Goal: Task Accomplishment & Management: Use online tool/utility

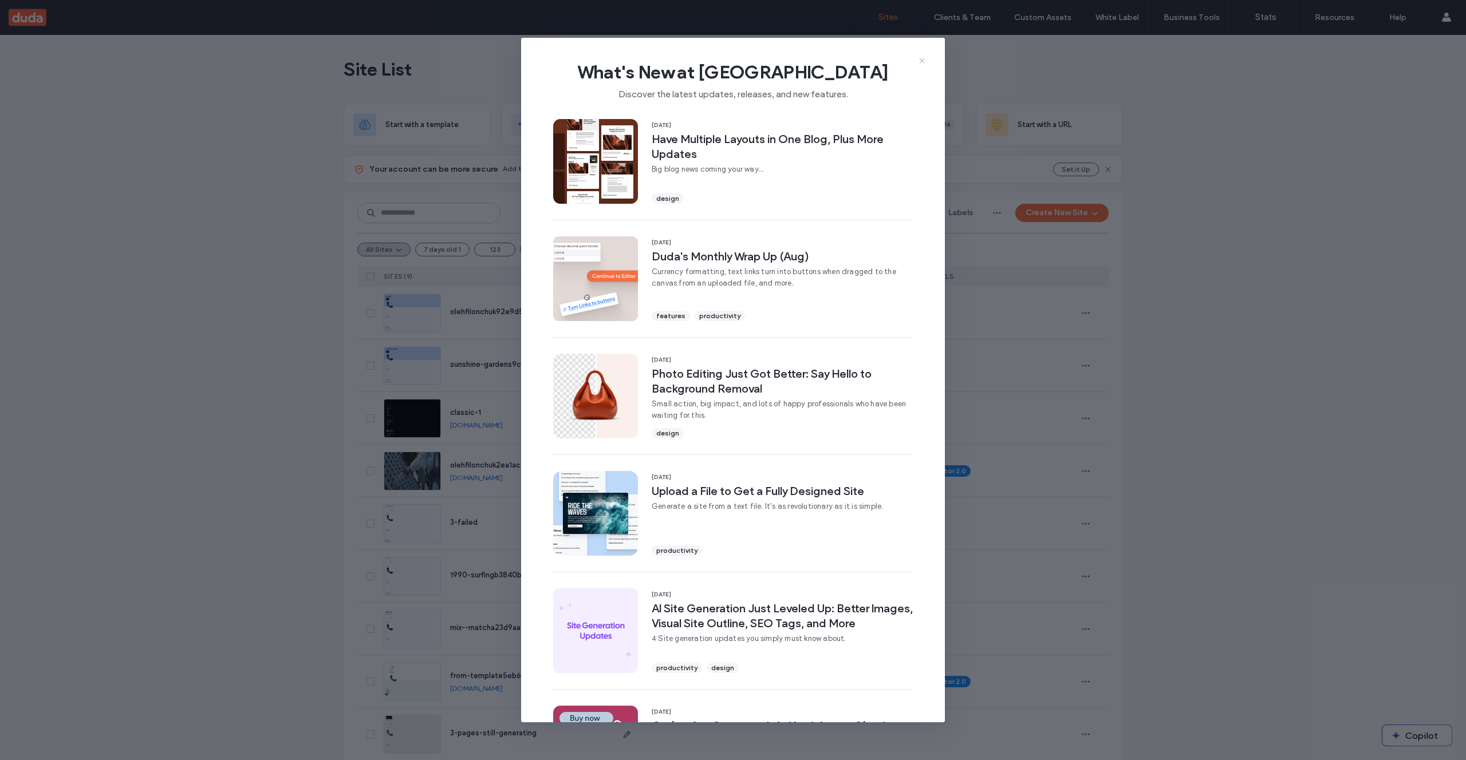
click at [923, 60] on icon at bounding box center [921, 60] width 9 height 9
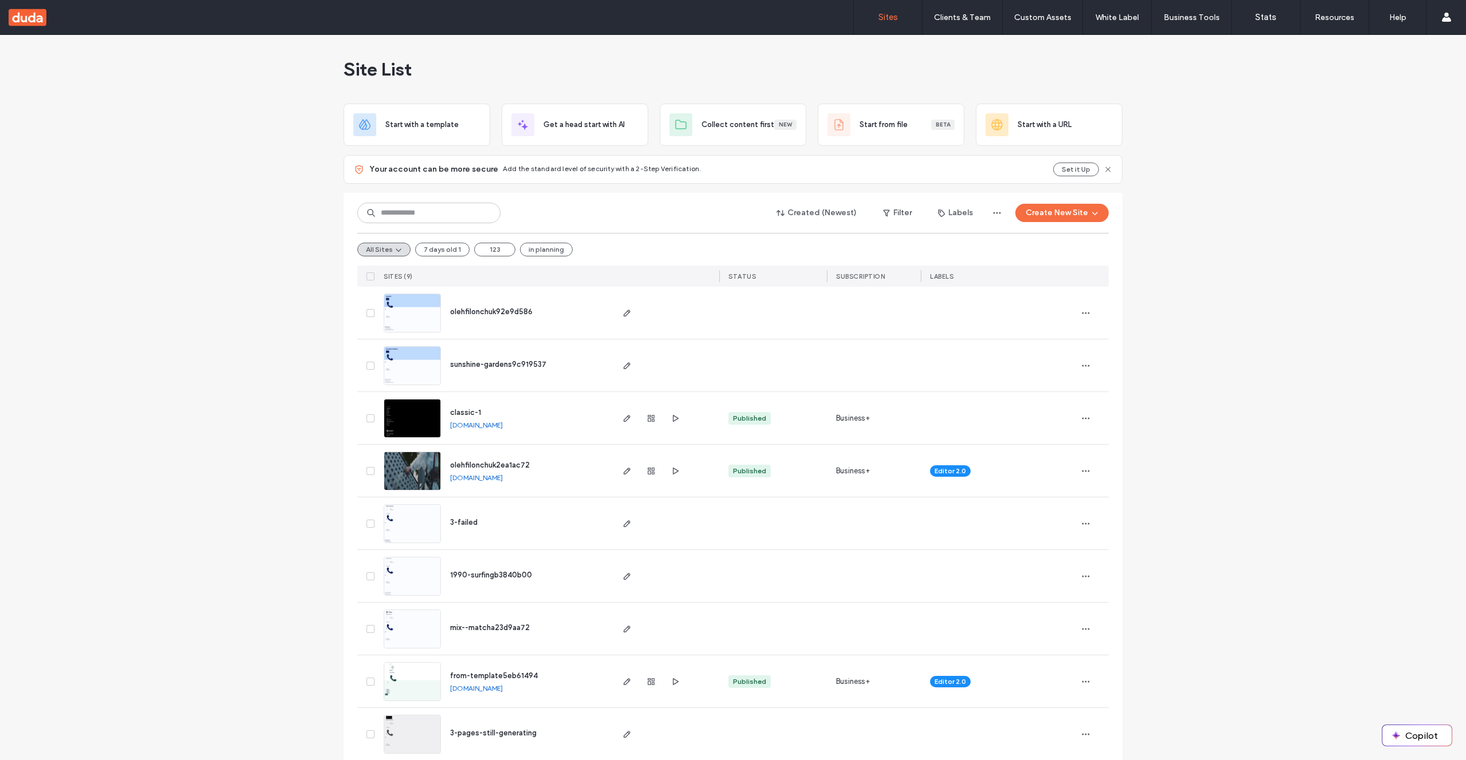
click at [724, 72] on div "Site List" at bounding box center [733, 69] width 779 height 69
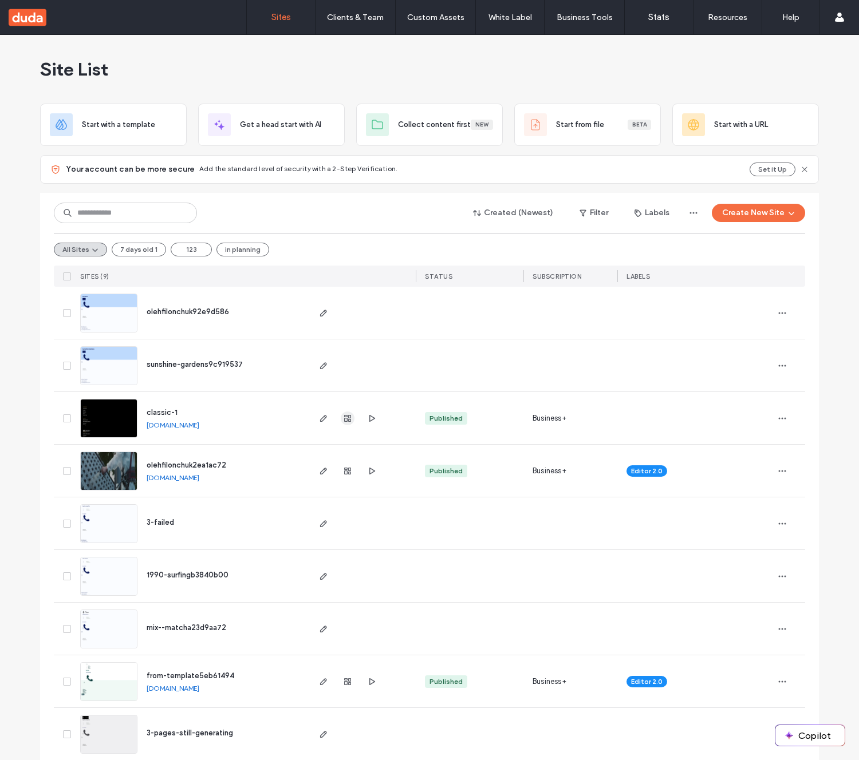
click at [343, 417] on icon "button" at bounding box center [347, 418] width 9 height 9
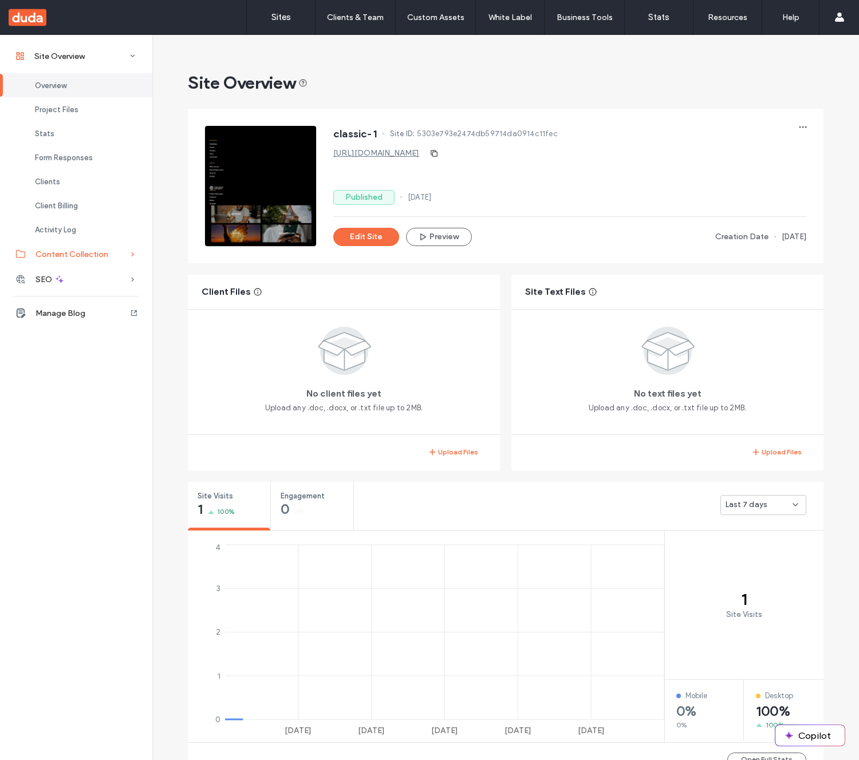
click at [92, 259] on div "Content Collection" at bounding box center [76, 254] width 152 height 25
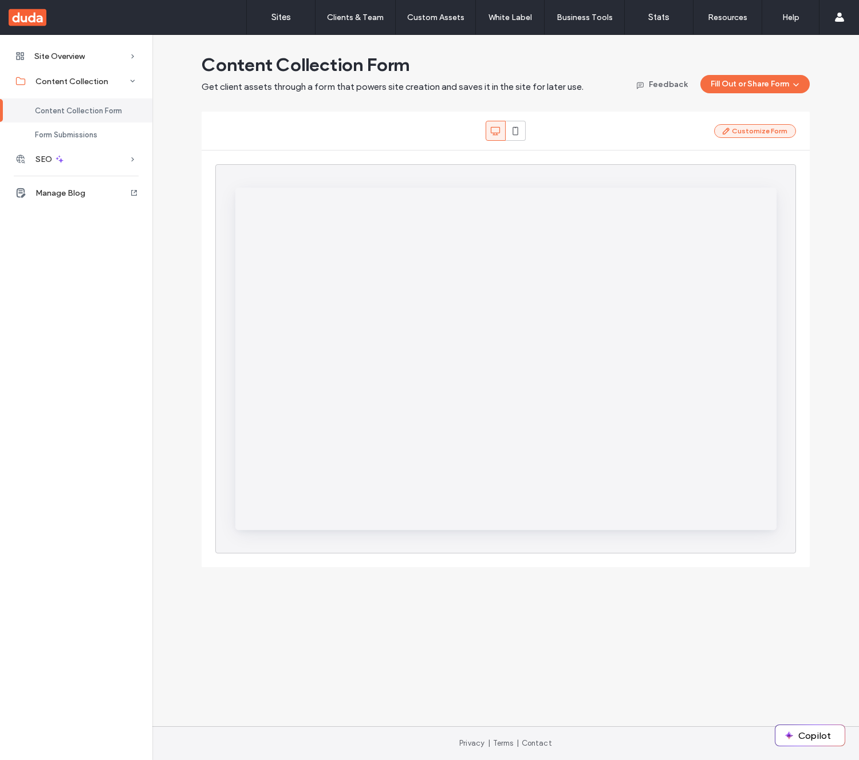
click at [752, 131] on button "Customize Form" at bounding box center [755, 131] width 82 height 14
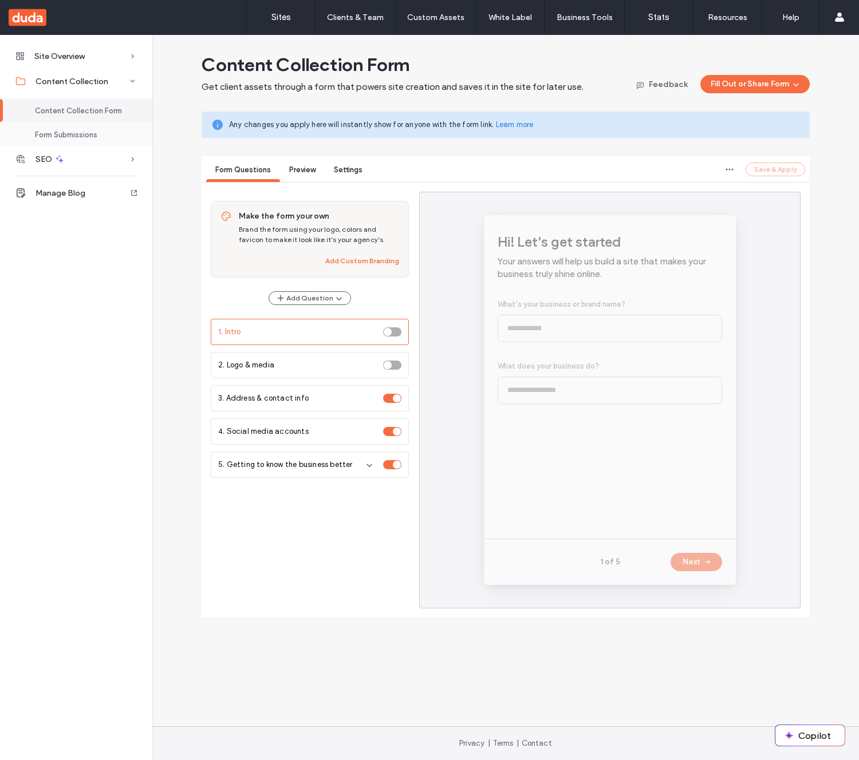
click at [99, 129] on div "Form Submissions" at bounding box center [76, 135] width 152 height 24
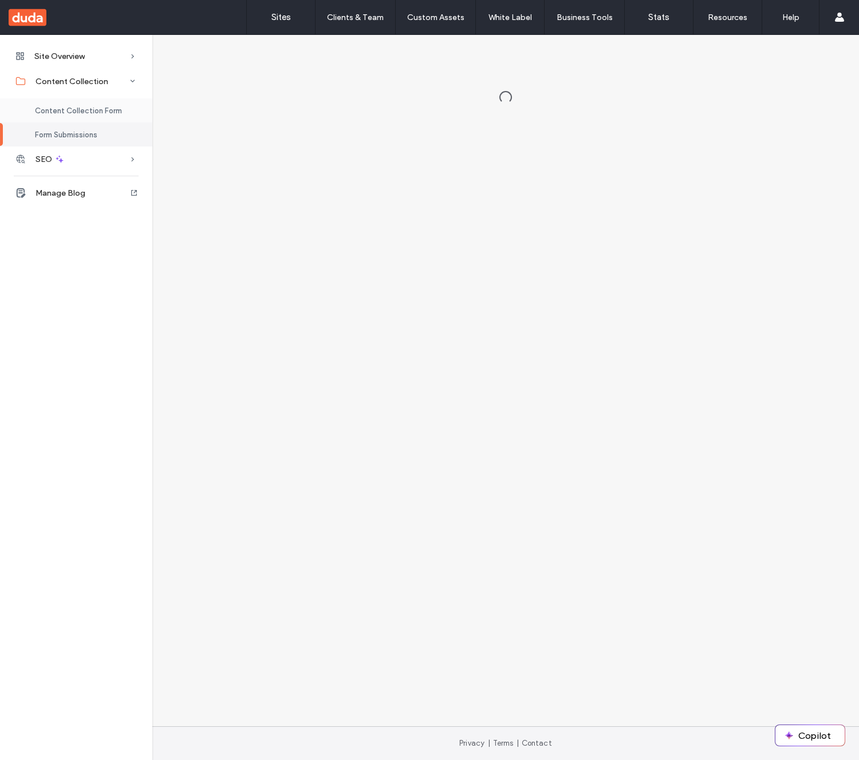
click at [101, 115] on div "Content Collection Form" at bounding box center [76, 110] width 152 height 24
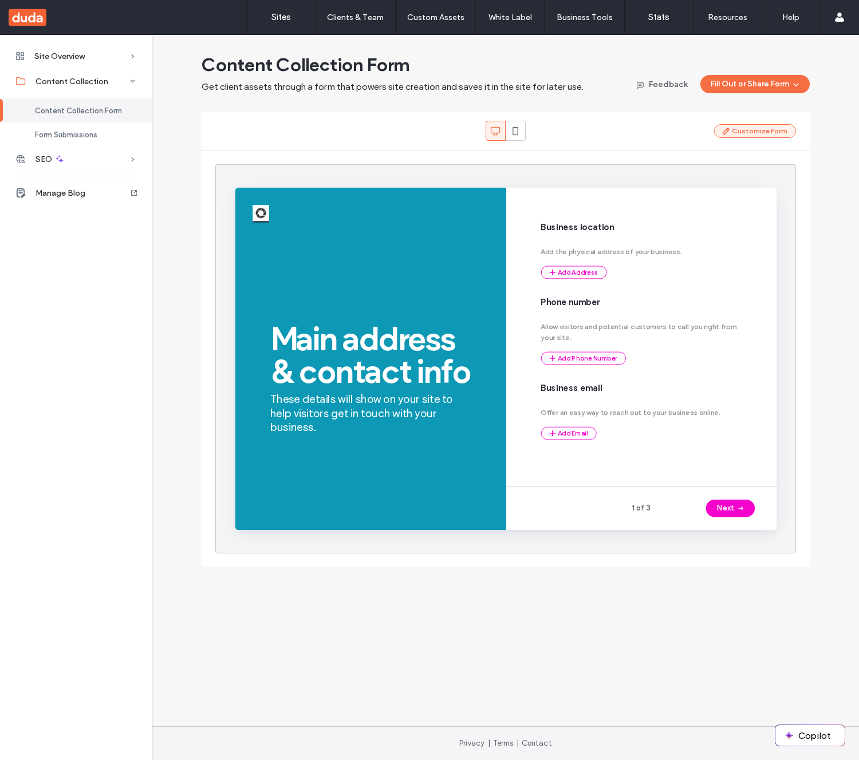
click at [737, 135] on button "Customize Form" at bounding box center [755, 131] width 82 height 14
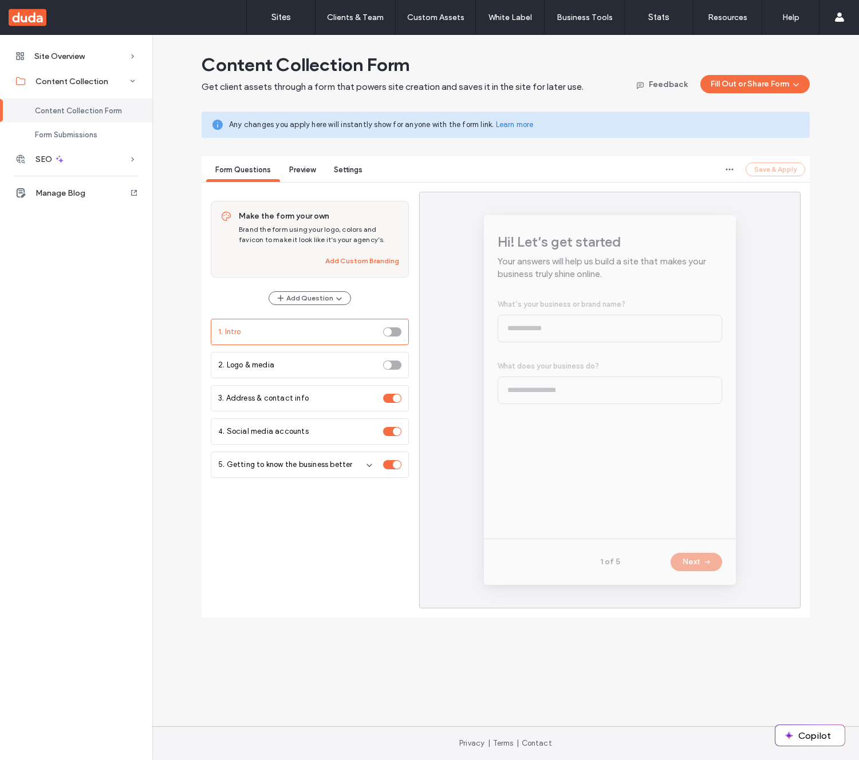
click at [306, 171] on span "Preview" at bounding box center [302, 169] width 26 height 9
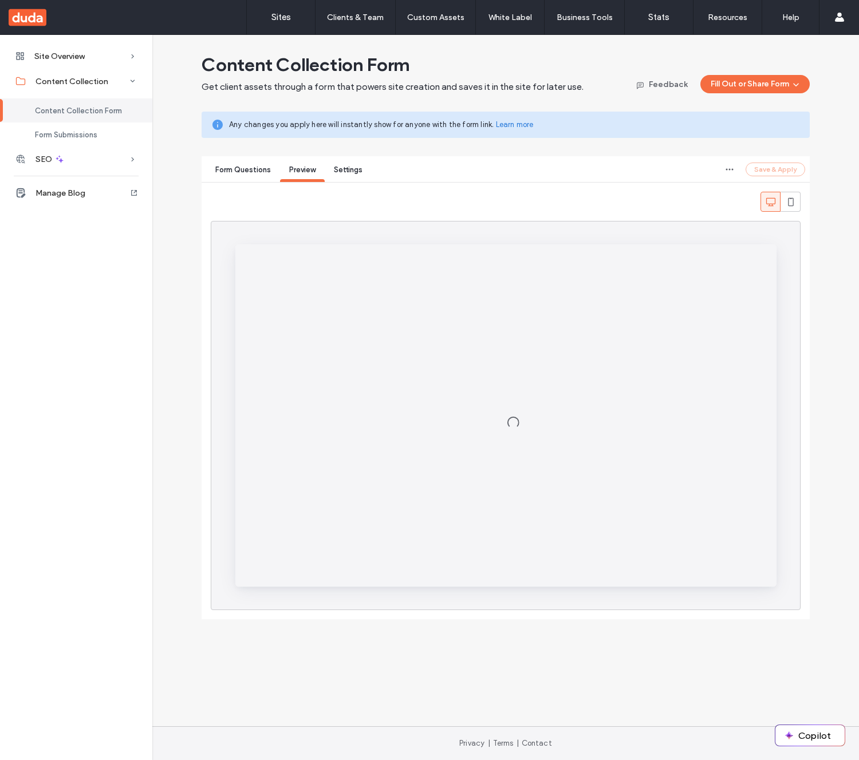
click at [249, 167] on span "Form Questions" at bounding box center [243, 169] width 56 height 9
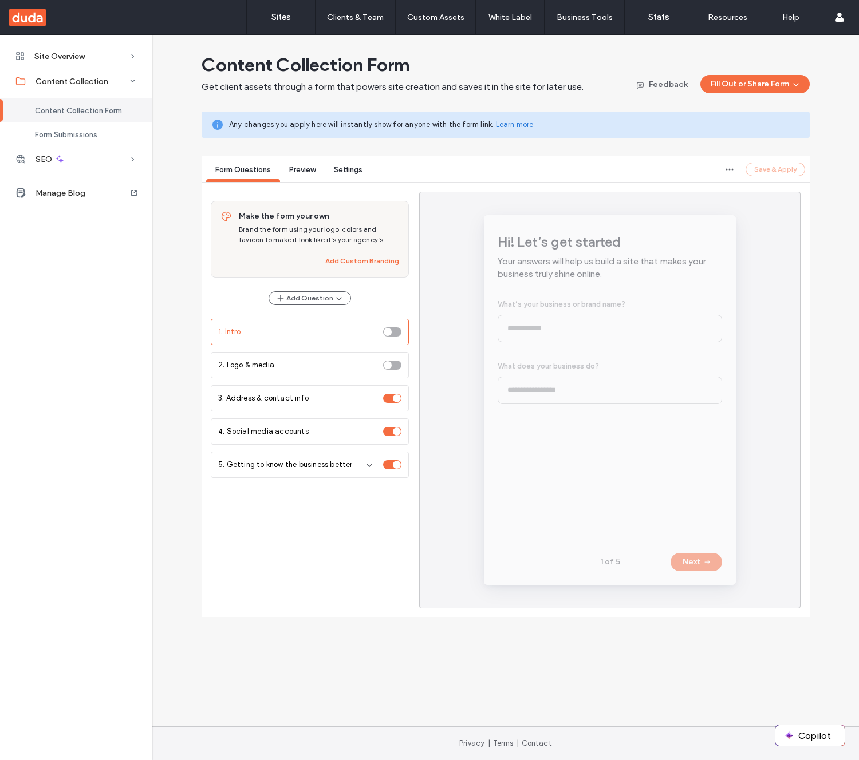
click at [309, 168] on span "Preview" at bounding box center [302, 169] width 26 height 9
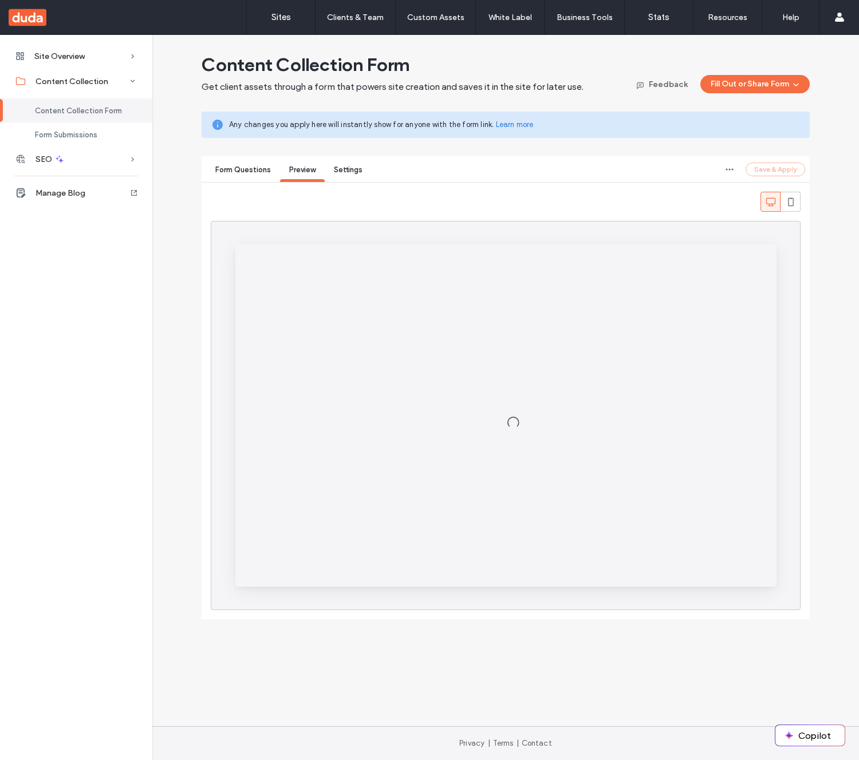
click at [260, 167] on span "Form Questions" at bounding box center [243, 169] width 56 height 9
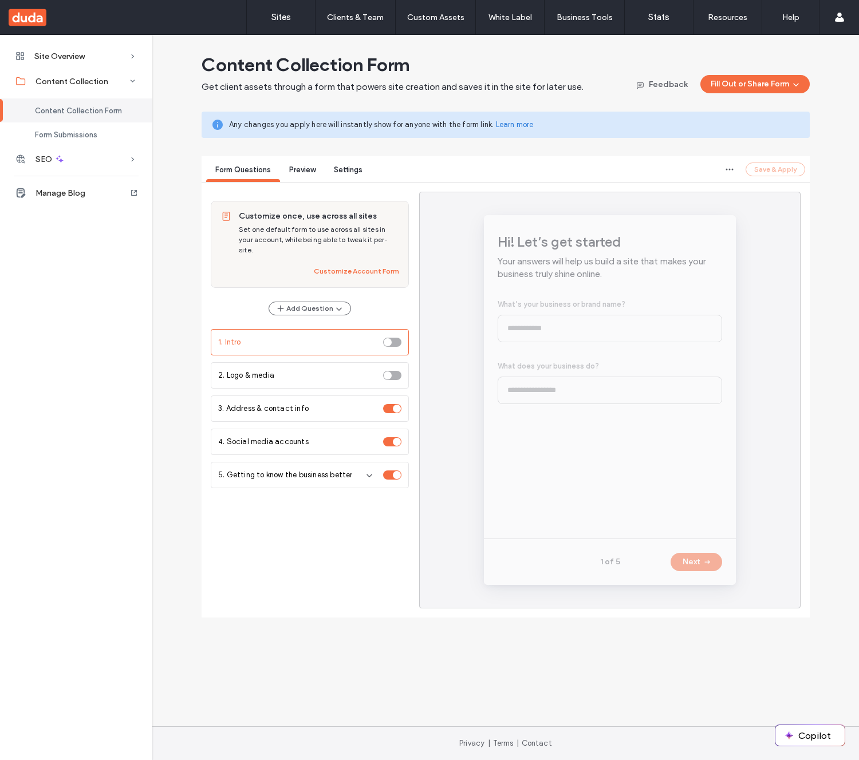
click at [308, 167] on span "Preview" at bounding box center [302, 169] width 26 height 9
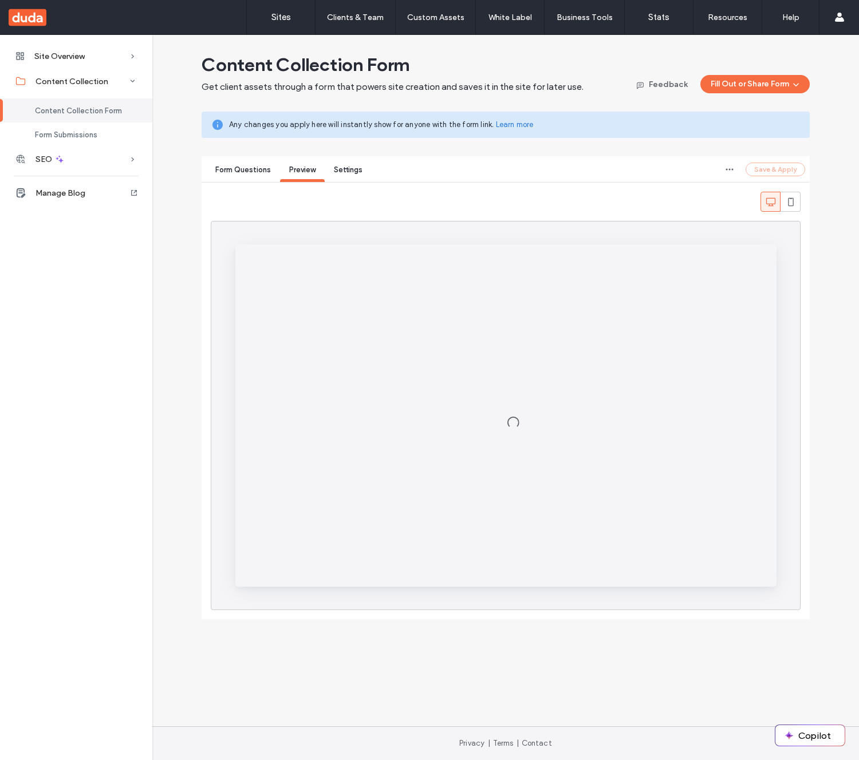
click at [255, 170] on span "Form Questions" at bounding box center [243, 169] width 56 height 9
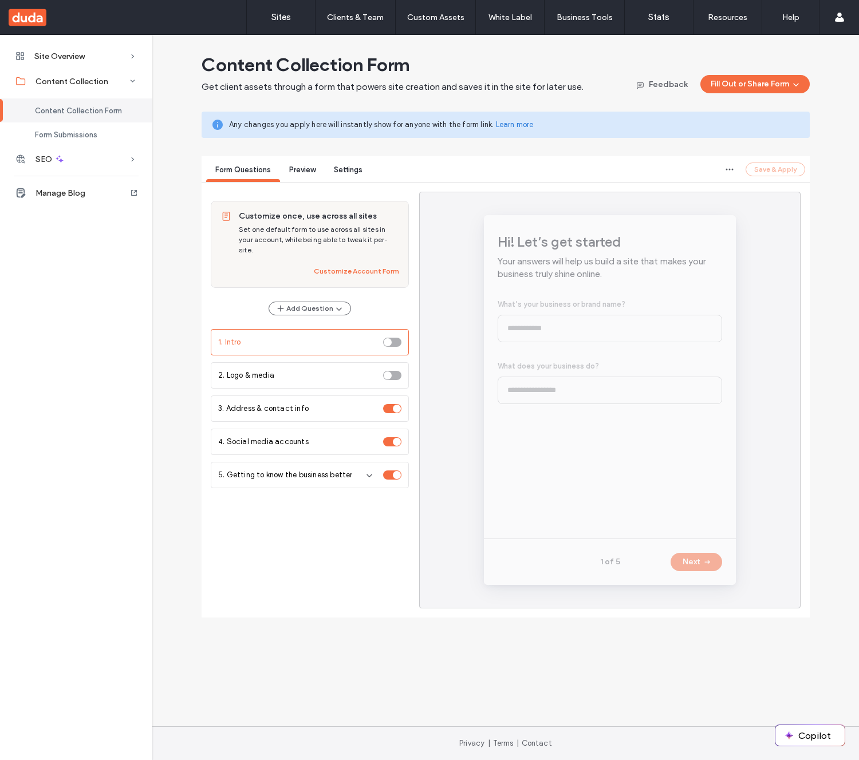
click at [310, 171] on span "Preview" at bounding box center [302, 169] width 26 height 9
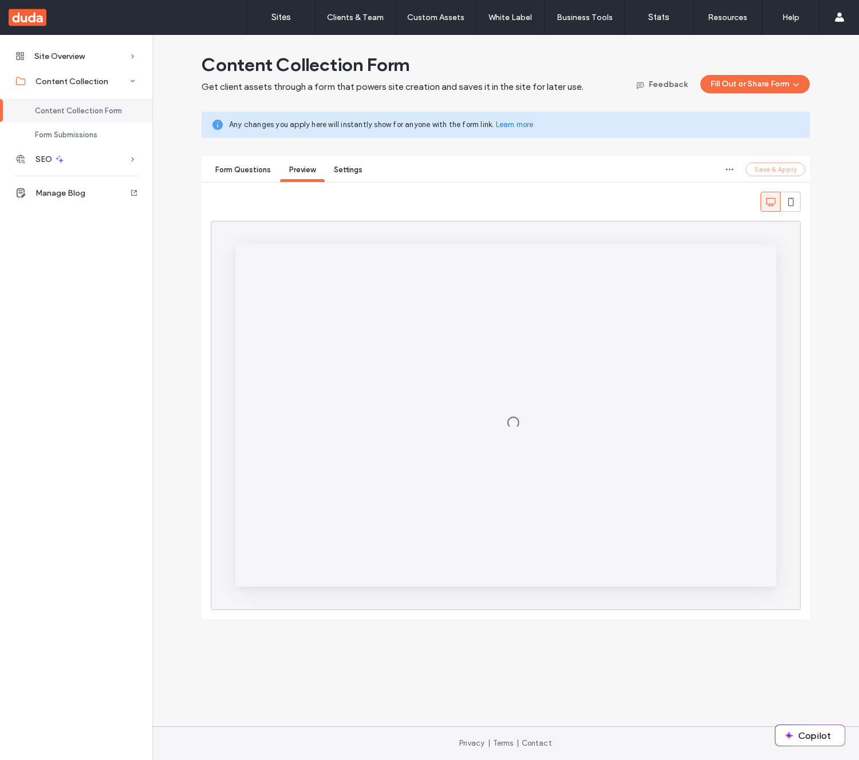
click at [256, 170] on span "Form Questions" at bounding box center [243, 169] width 56 height 9
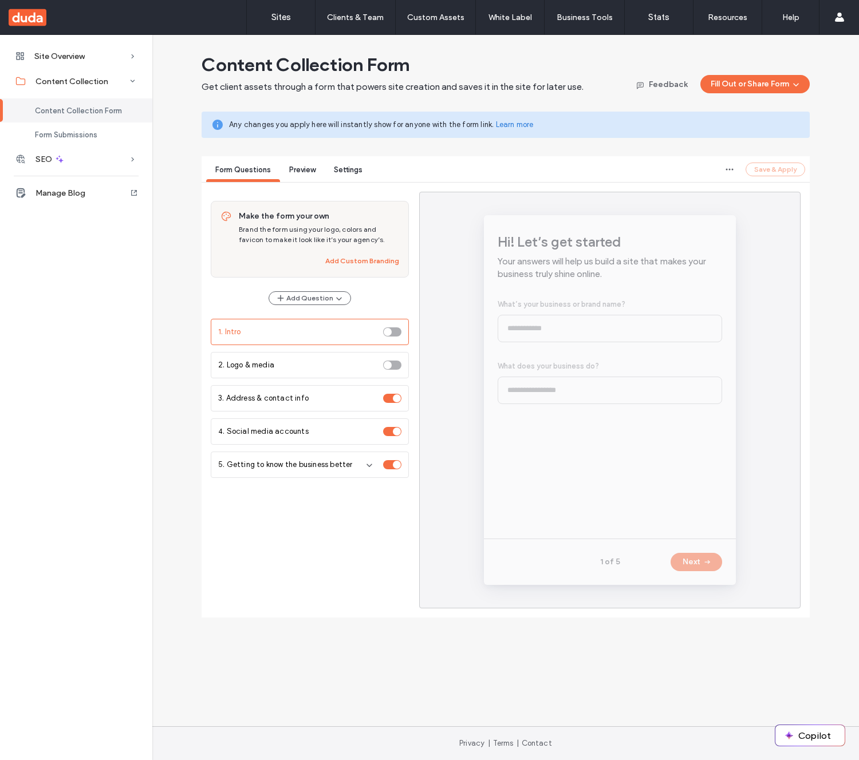
click at [312, 168] on span "Preview" at bounding box center [302, 169] width 26 height 9
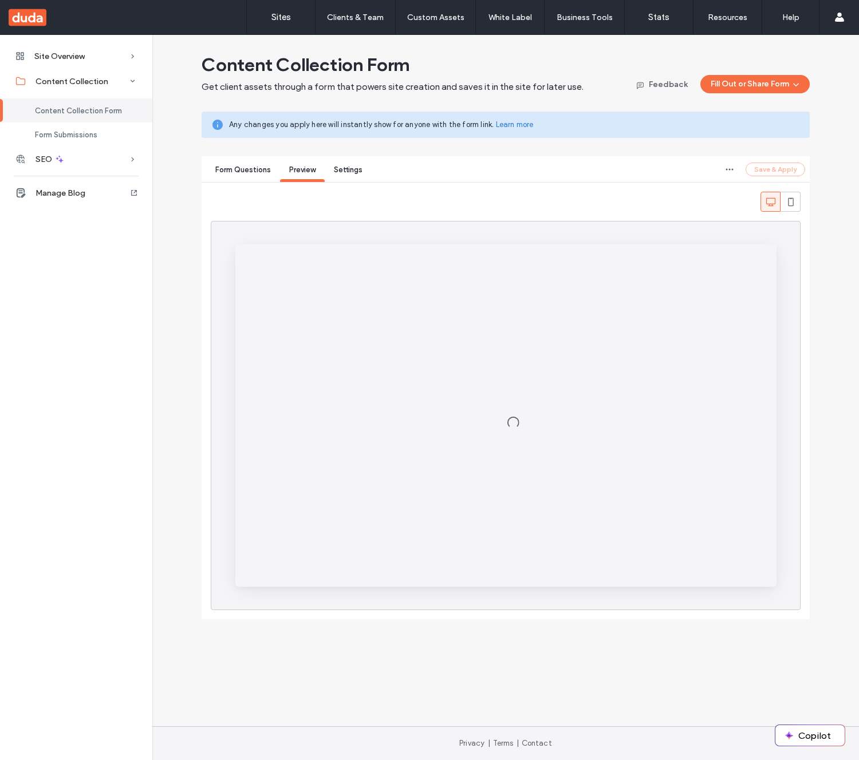
click at [264, 168] on span "Form Questions" at bounding box center [243, 169] width 56 height 9
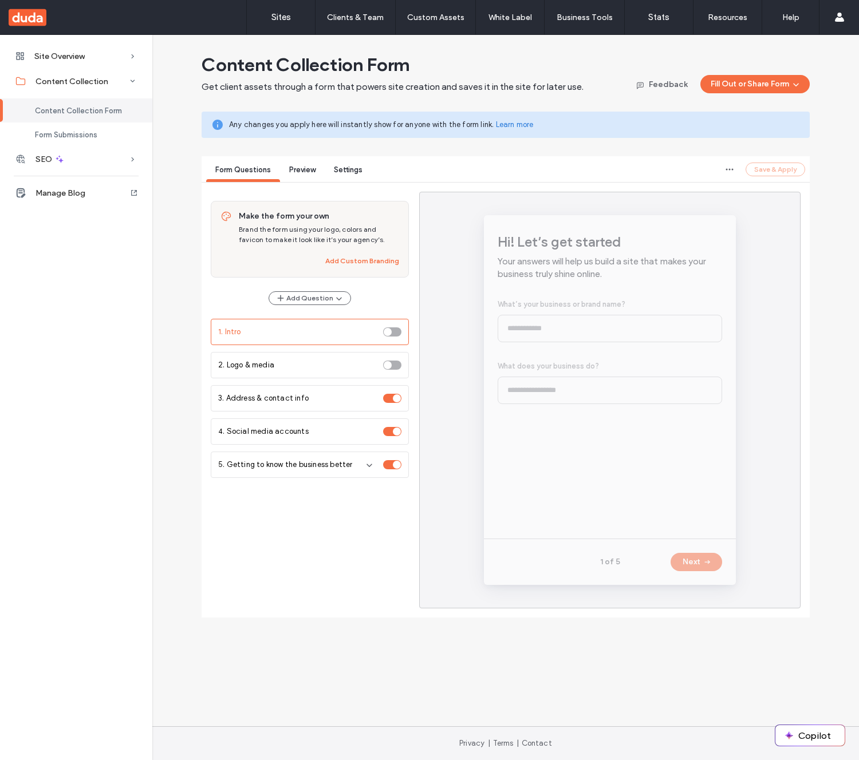
click at [313, 170] on span "Preview" at bounding box center [302, 169] width 26 height 9
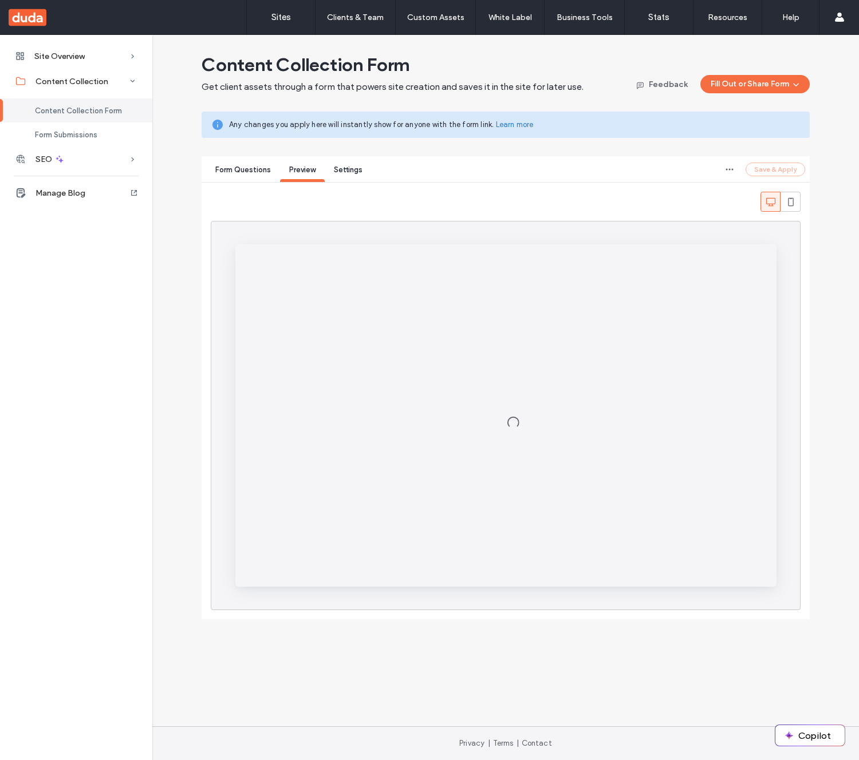
click at [258, 171] on span "Form Questions" at bounding box center [243, 169] width 56 height 9
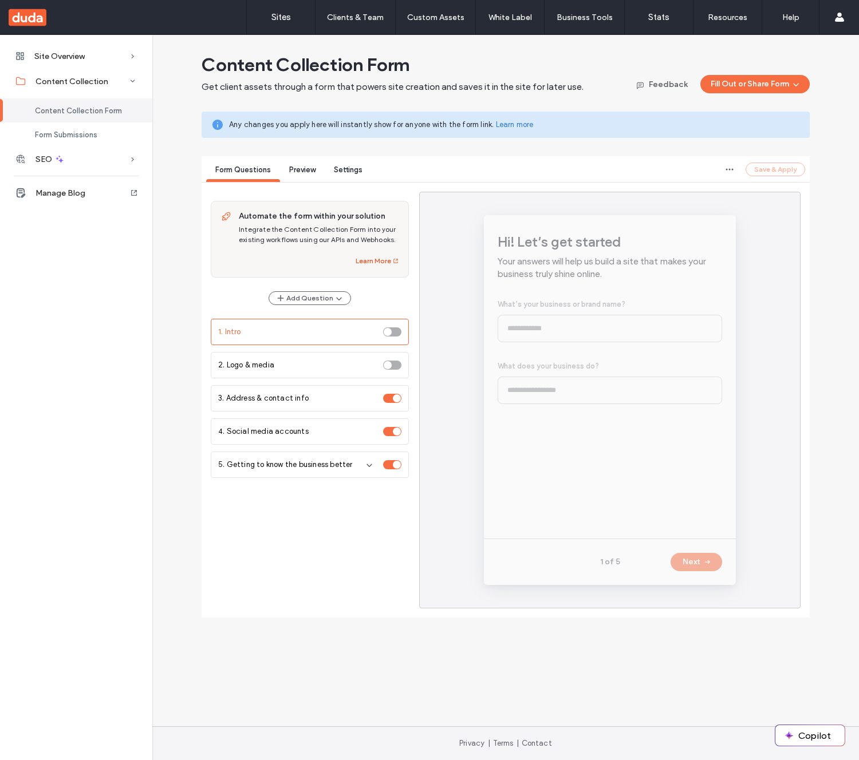
click at [371, 262] on button "Learn More" at bounding box center [378, 261] width 44 height 14
click at [29, 12] on use at bounding box center [28, 17] width 38 height 17
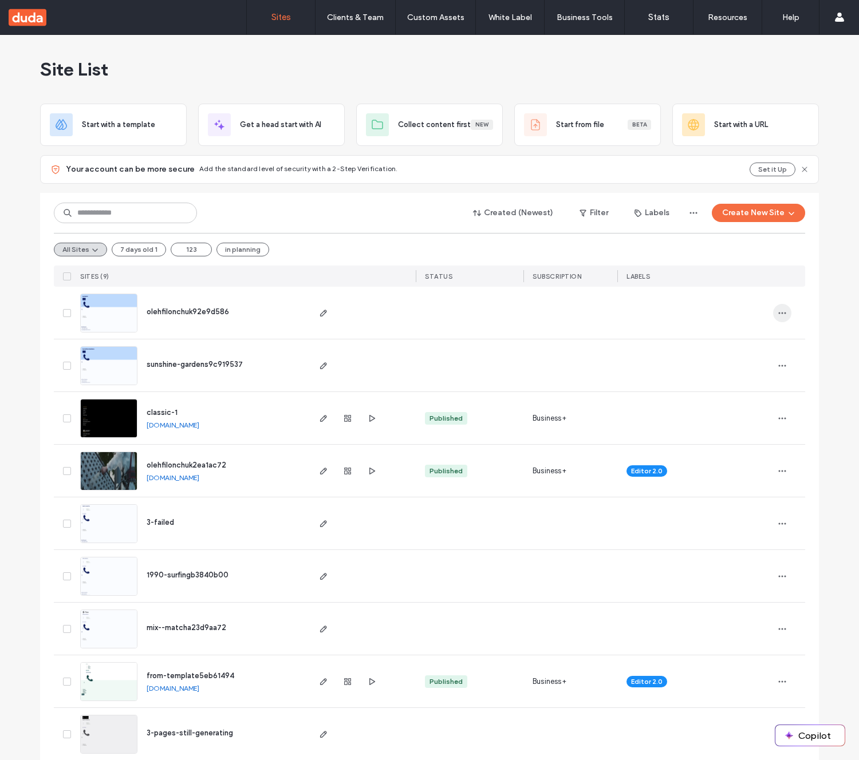
click at [782, 317] on icon "button" at bounding box center [782, 313] width 9 height 9
click at [742, 349] on div "Delete Site" at bounding box center [736, 343] width 102 height 22
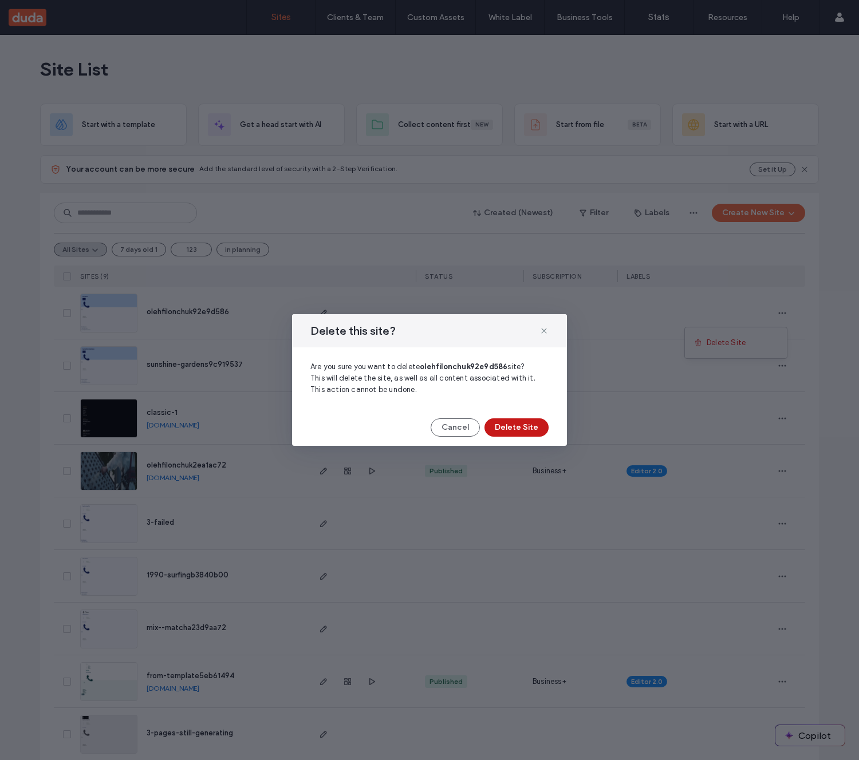
click at [515, 433] on button "Delete Site" at bounding box center [516, 428] width 64 height 18
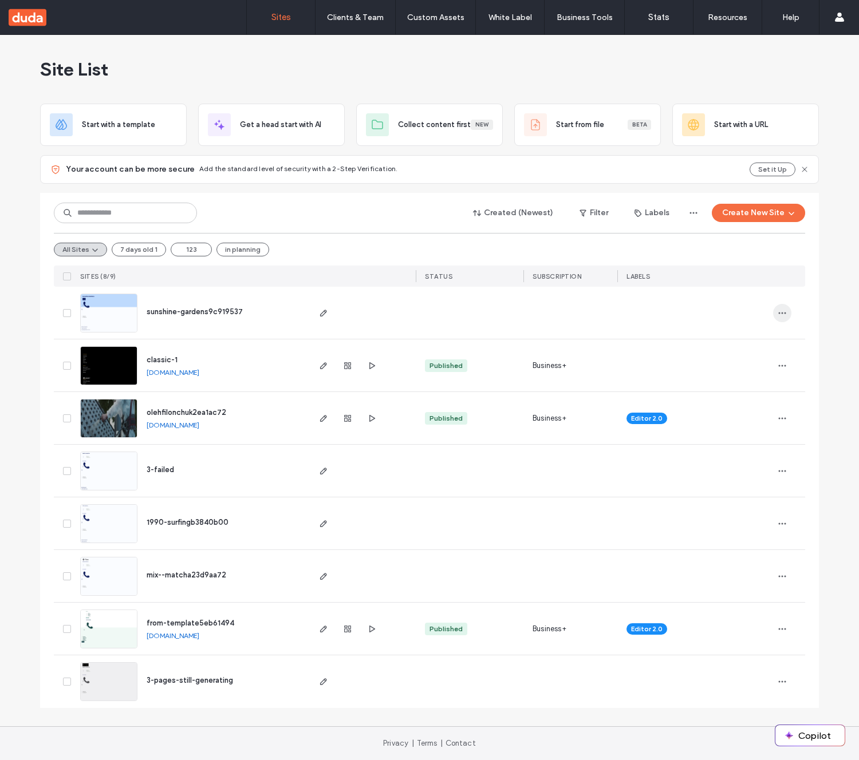
click at [780, 314] on icon "button" at bounding box center [782, 313] width 9 height 9
click at [719, 343] on span "Delete Site" at bounding box center [730, 342] width 39 height 11
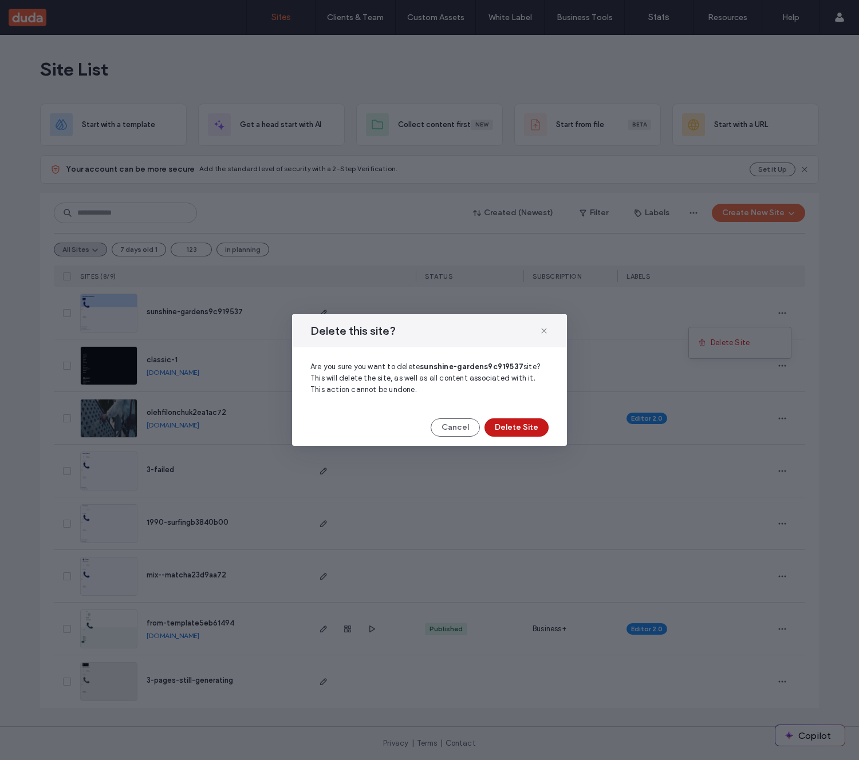
click at [520, 420] on button "Delete Site" at bounding box center [516, 428] width 64 height 18
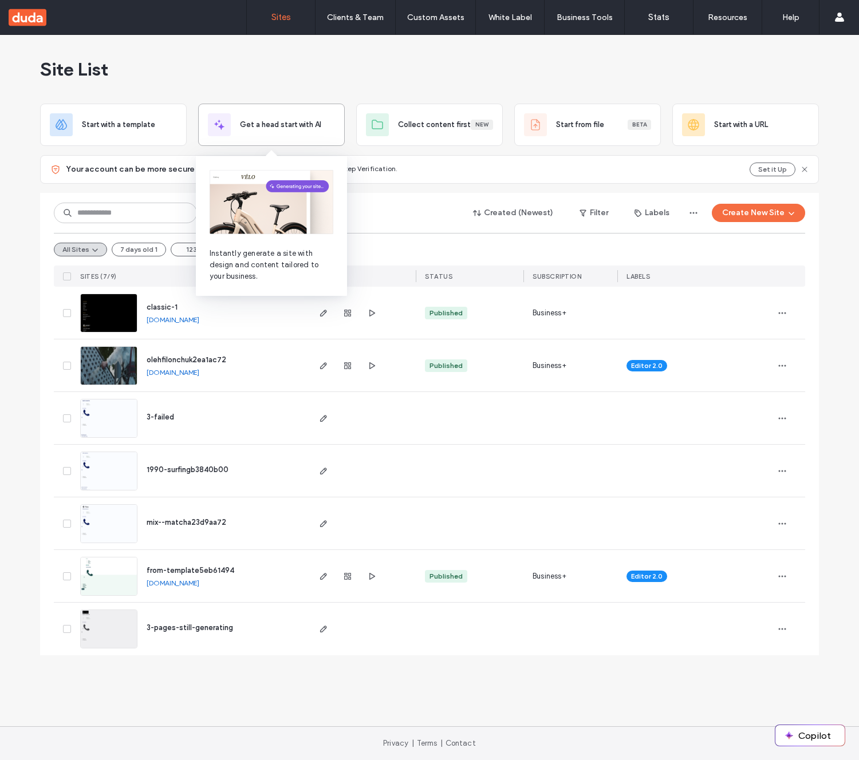
click at [326, 133] on div "Get a head start with AI" at bounding box center [271, 124] width 127 height 23
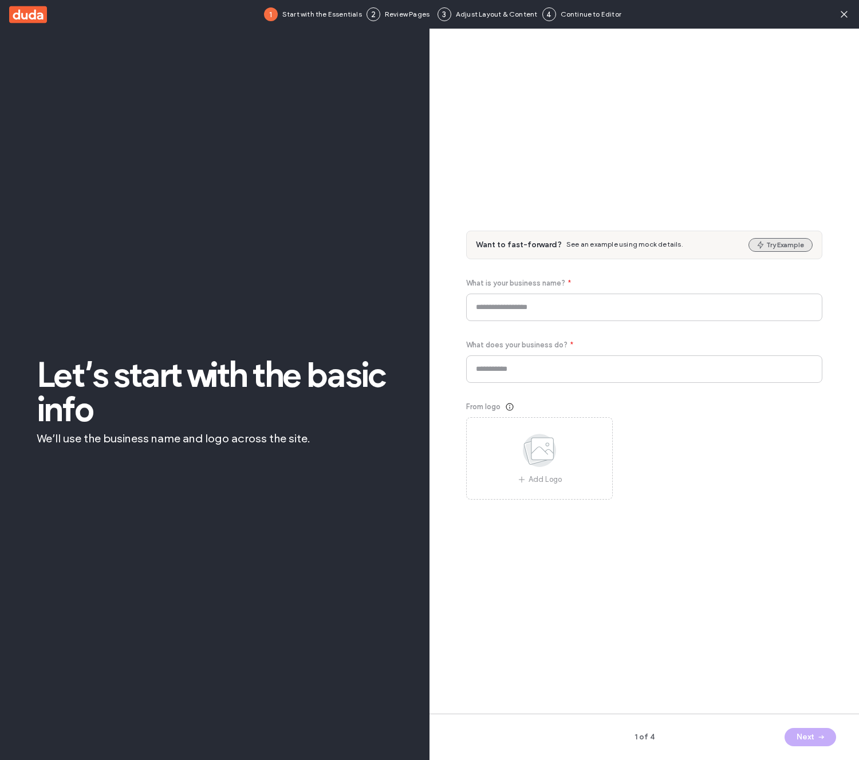
click at [786, 248] on button "Try Example" at bounding box center [780, 245] width 64 height 14
type input "**********"
click at [810, 739] on button "Next" at bounding box center [811, 737] width 52 height 18
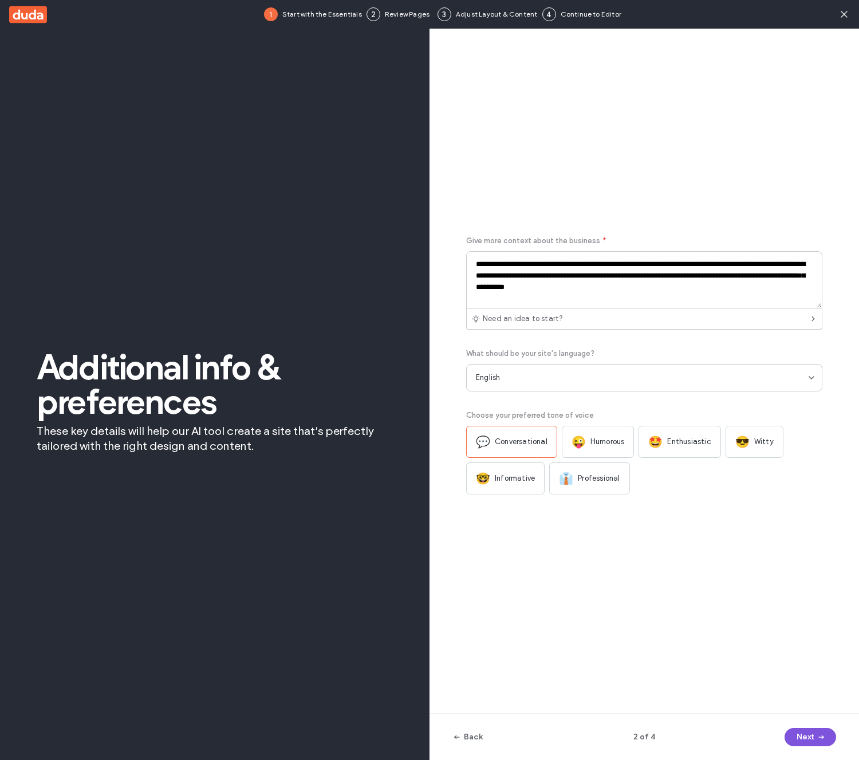
click at [810, 738] on button "Next" at bounding box center [811, 737] width 52 height 18
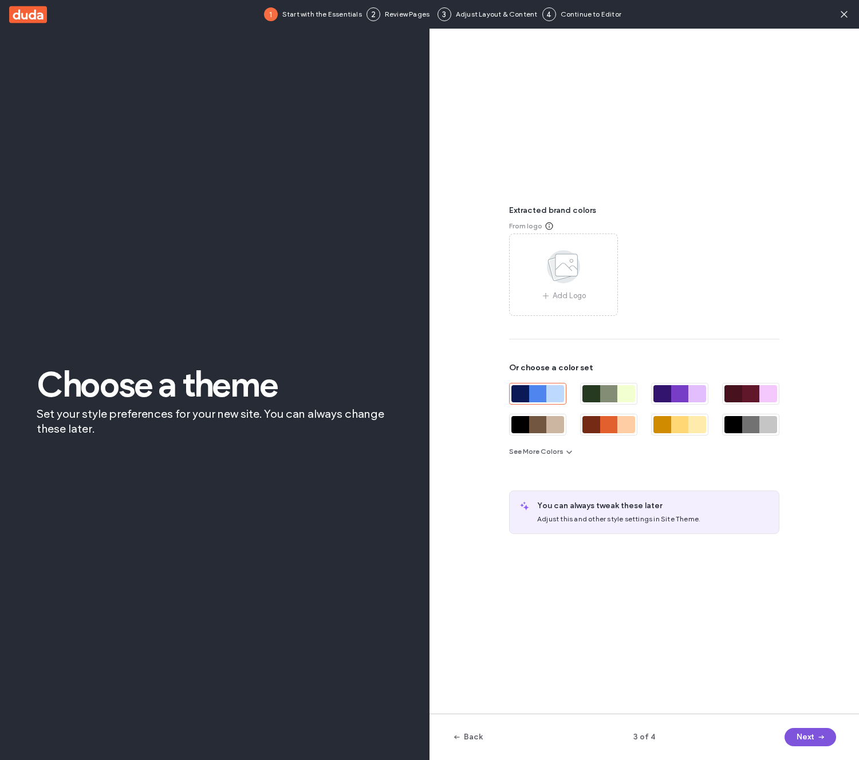
click at [810, 738] on button "Next" at bounding box center [811, 737] width 52 height 18
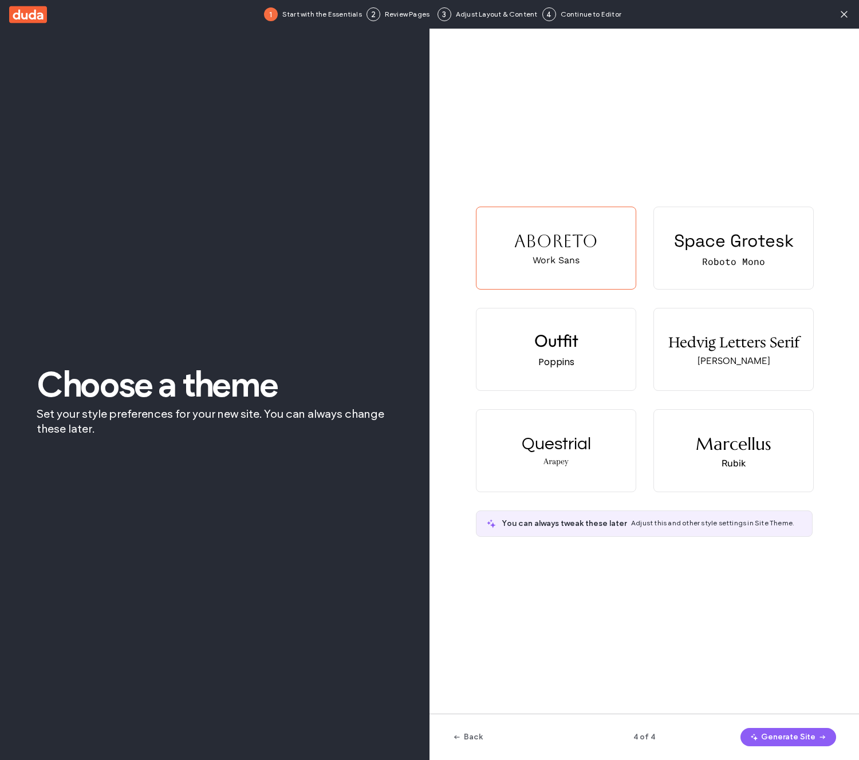
click at [810, 738] on button "Generate Site" at bounding box center [788, 737] width 96 height 18
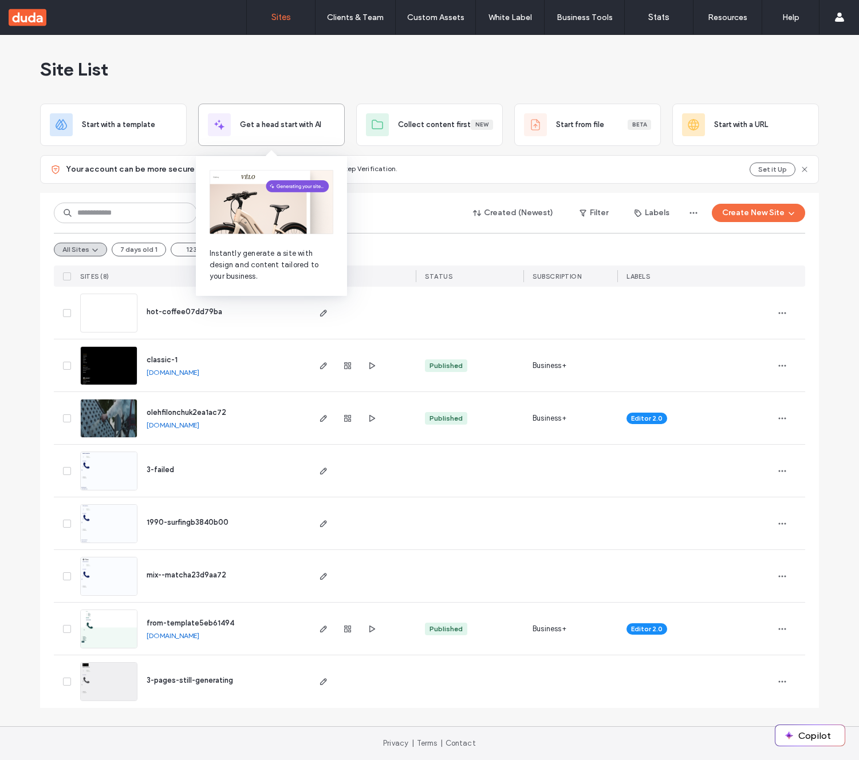
click at [292, 127] on span "Get a head start with AI" at bounding box center [280, 124] width 81 height 11
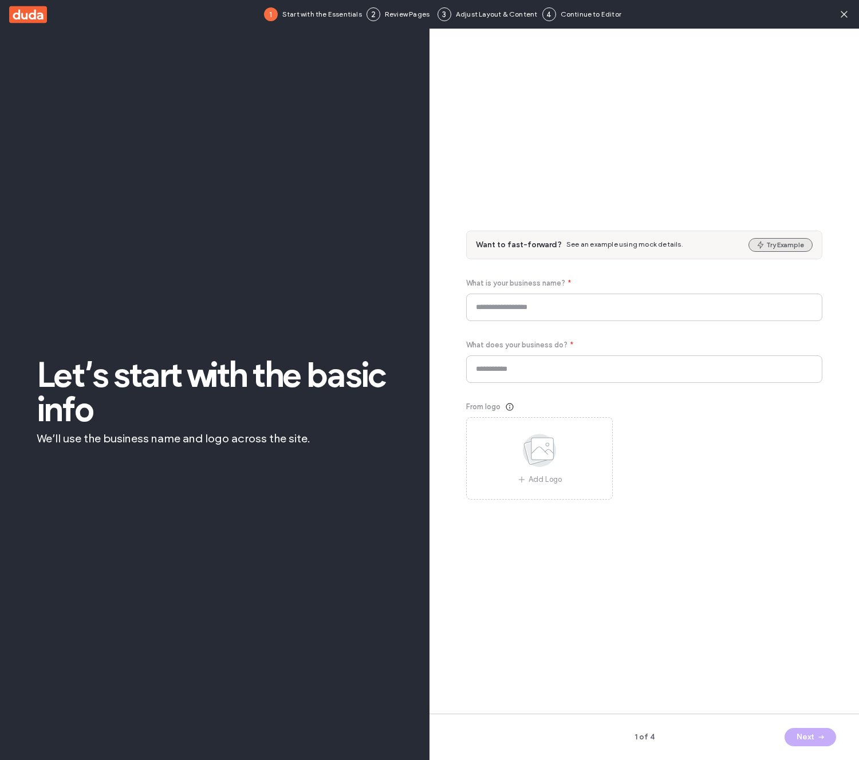
click at [797, 247] on button "Try Example" at bounding box center [780, 245] width 64 height 14
type input "**********"
click at [818, 746] on span "button" at bounding box center [819, 737] width 11 height 17
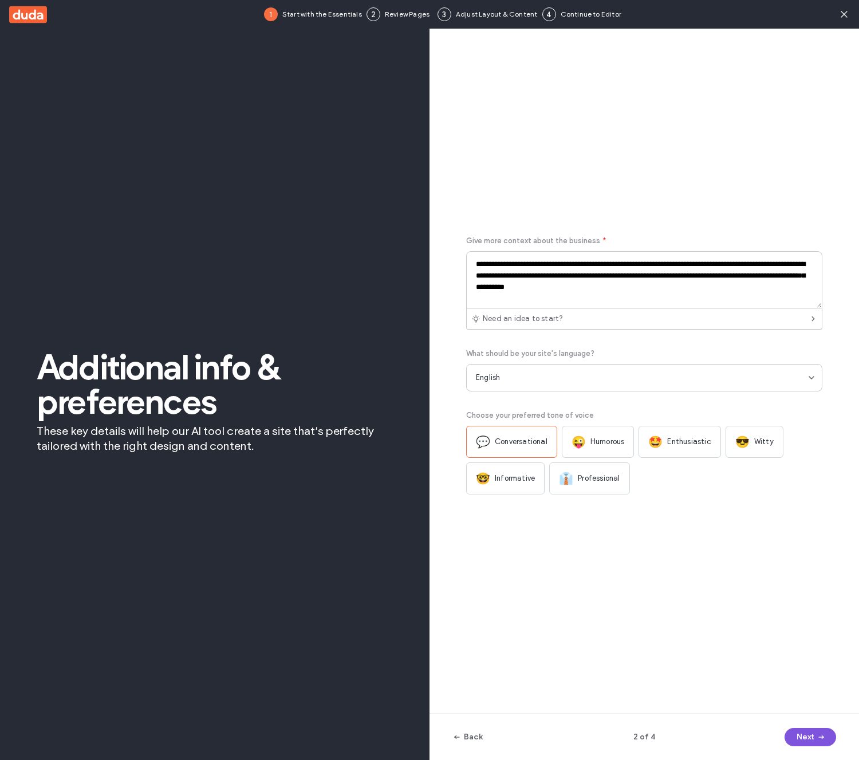
click at [817, 737] on icon "button" at bounding box center [821, 737] width 9 height 9
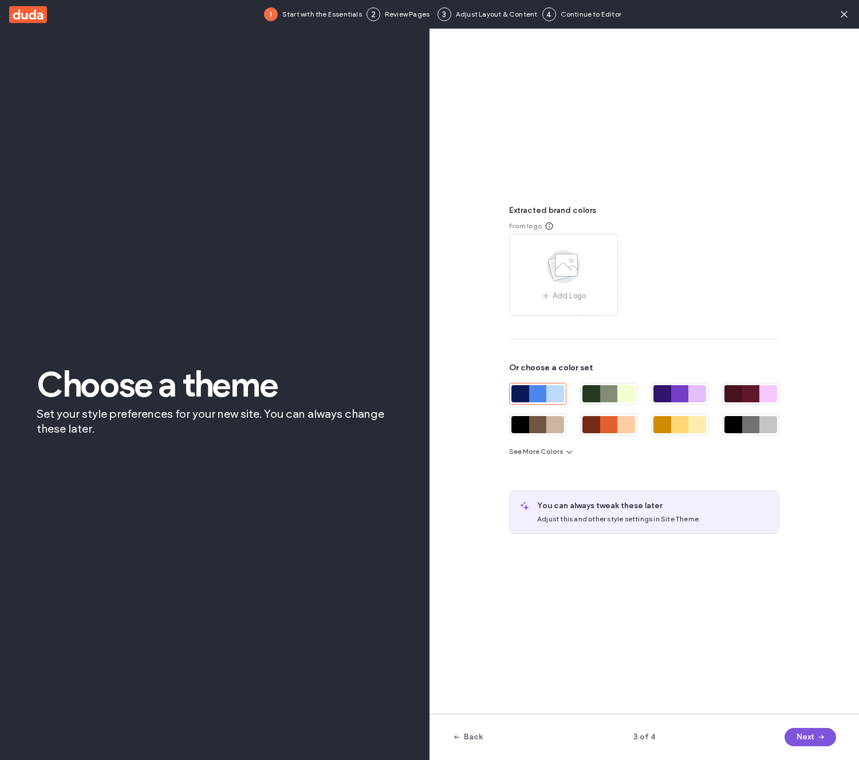
click at [817, 737] on icon "button" at bounding box center [821, 737] width 9 height 9
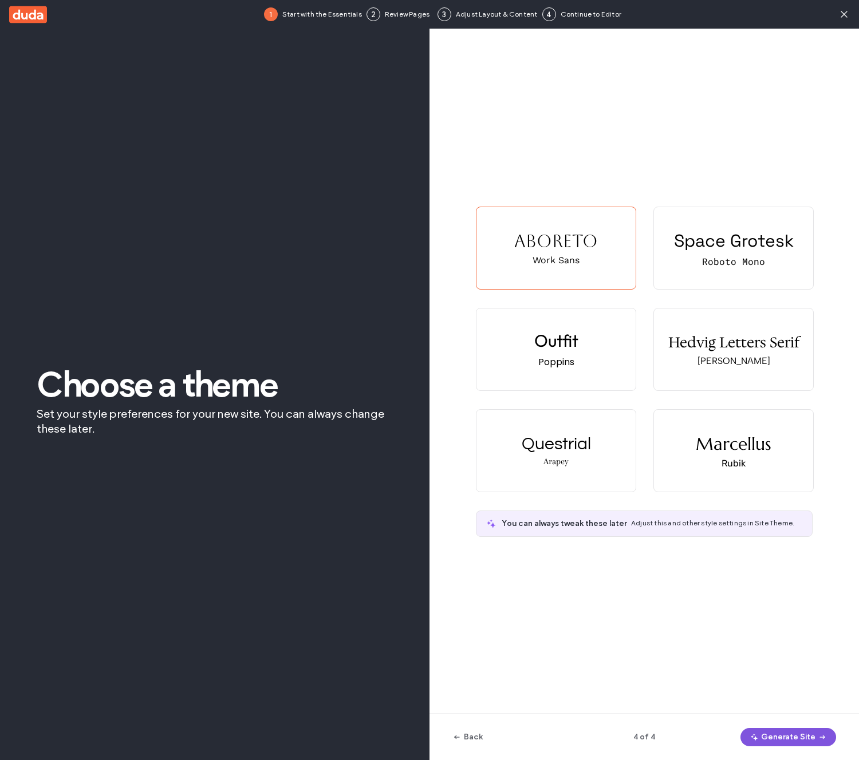
click at [803, 740] on button "Generate Site" at bounding box center [788, 737] width 96 height 18
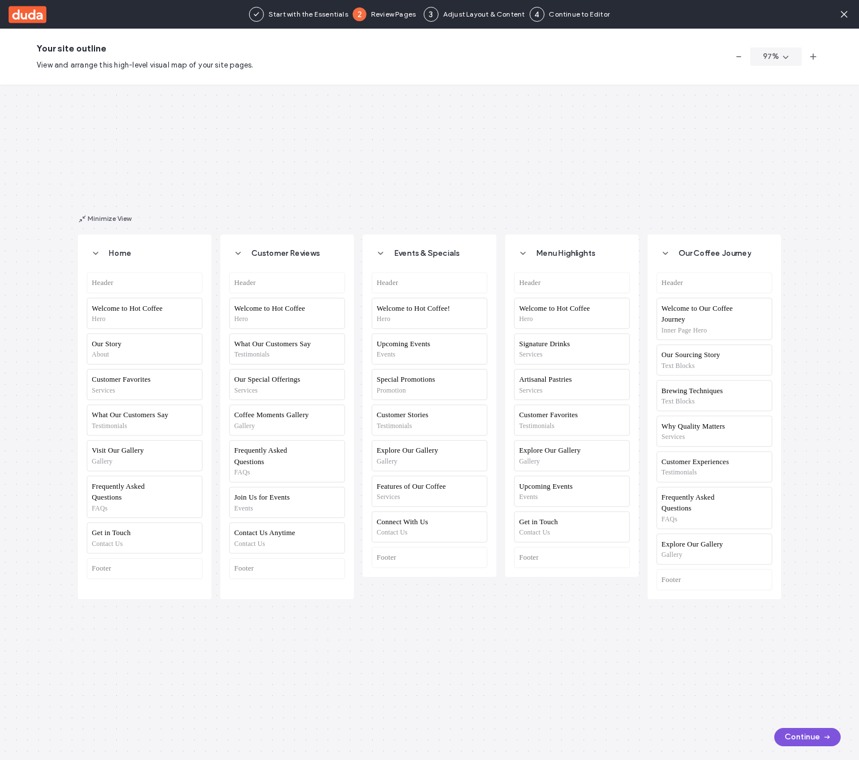
click at [800, 736] on button "Continue" at bounding box center [807, 737] width 66 height 18
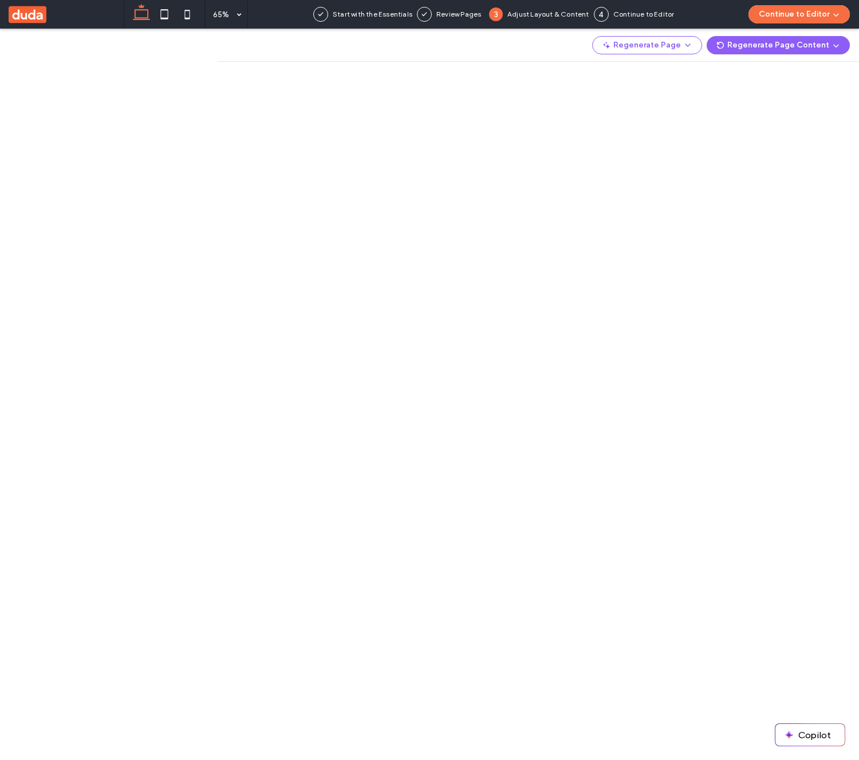
click at [32, 13] on use at bounding box center [28, 14] width 38 height 17
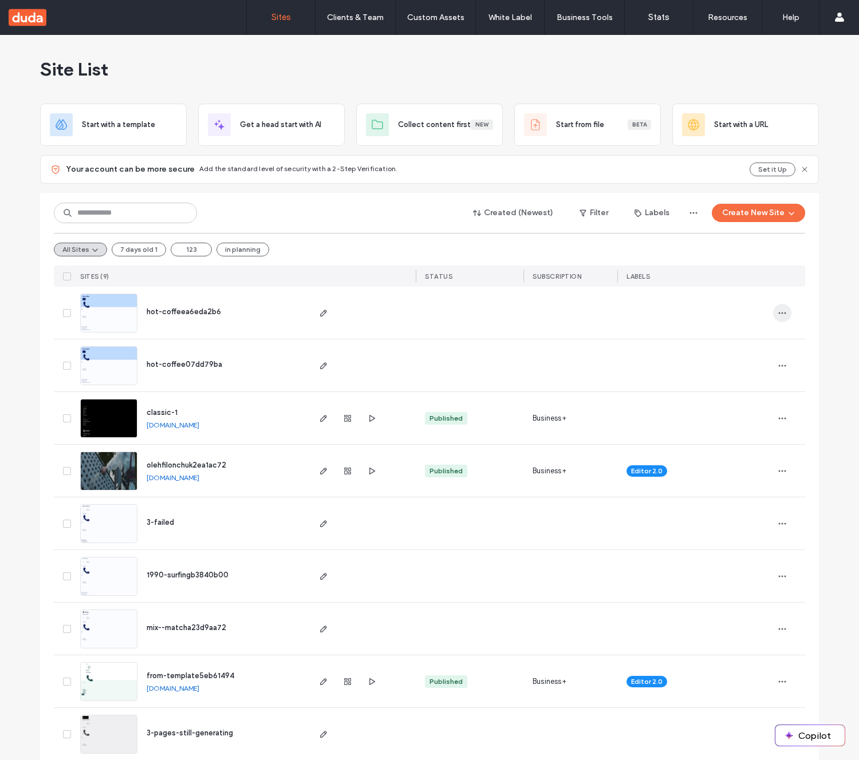
click at [778, 312] on icon "button" at bounding box center [782, 313] width 9 height 9
click at [732, 337] on span "Delete Site" at bounding box center [726, 342] width 39 height 11
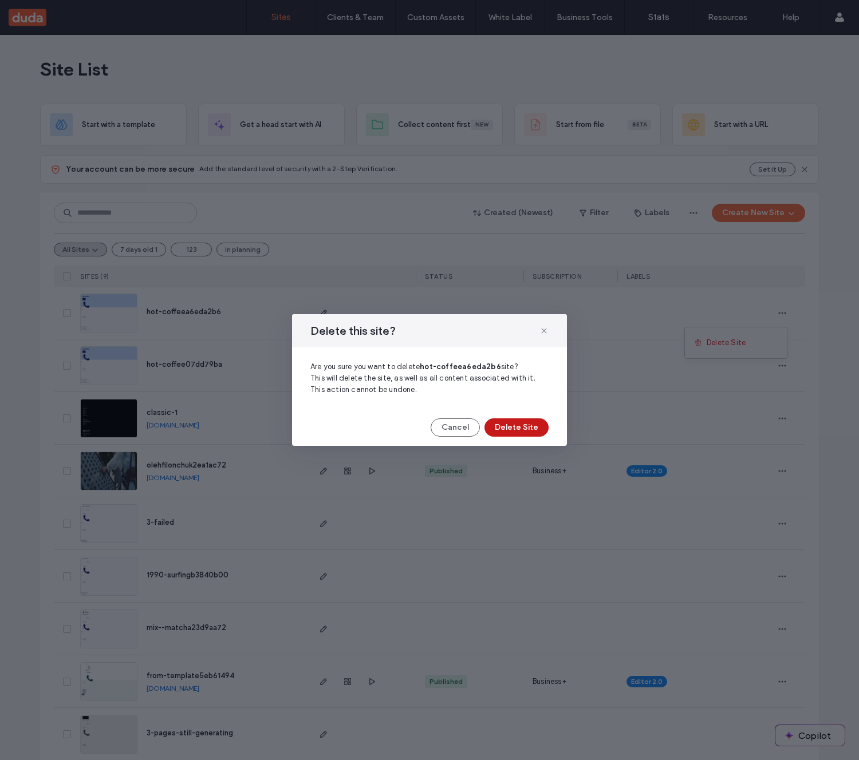
click at [536, 415] on div "Delete this site? Are you sure you want to delete hot-coffeea6eda2b6 site? This…" at bounding box center [429, 380] width 275 height 132
click at [534, 423] on button "Delete Site" at bounding box center [516, 428] width 64 height 18
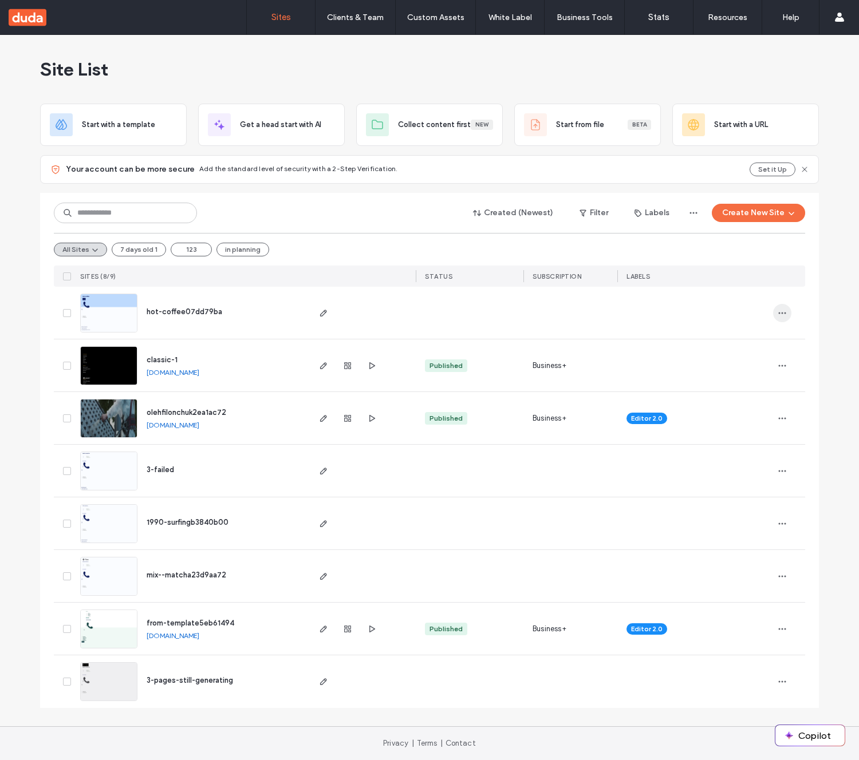
click at [785, 313] on use "button" at bounding box center [782, 313] width 7 height 2
click at [734, 346] on span "Delete Site" at bounding box center [730, 342] width 39 height 11
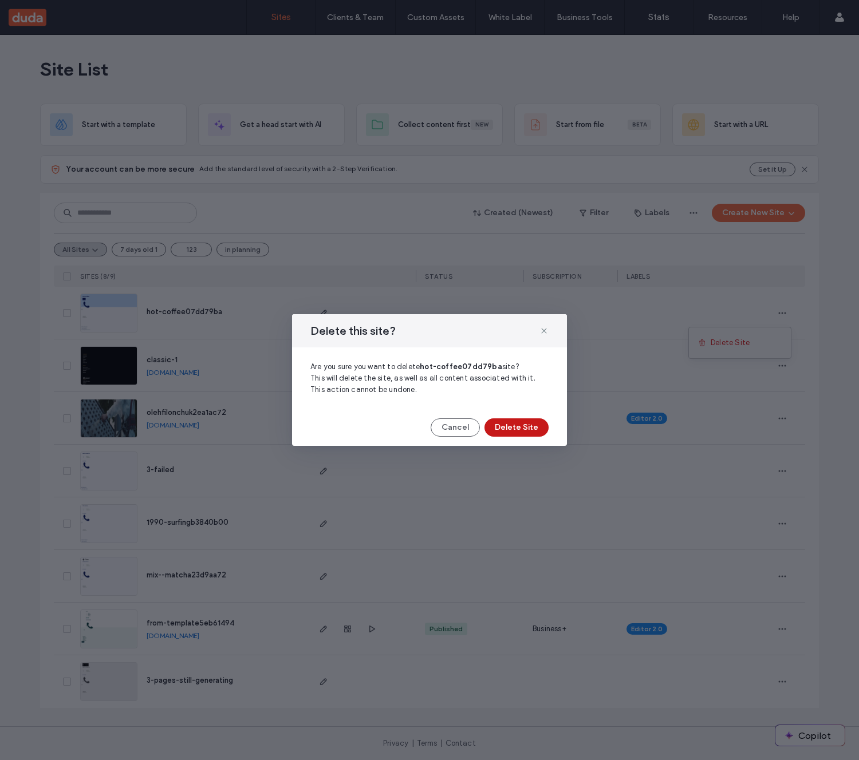
click at [533, 435] on button "Delete Site" at bounding box center [516, 428] width 64 height 18
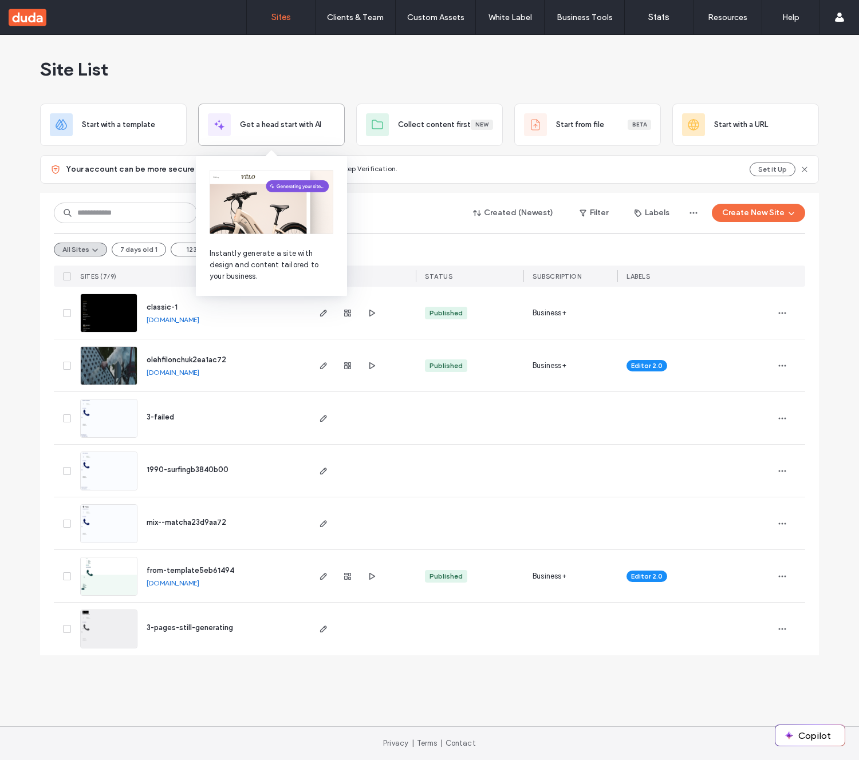
click at [284, 127] on span "Get a head start with AI" at bounding box center [280, 124] width 81 height 11
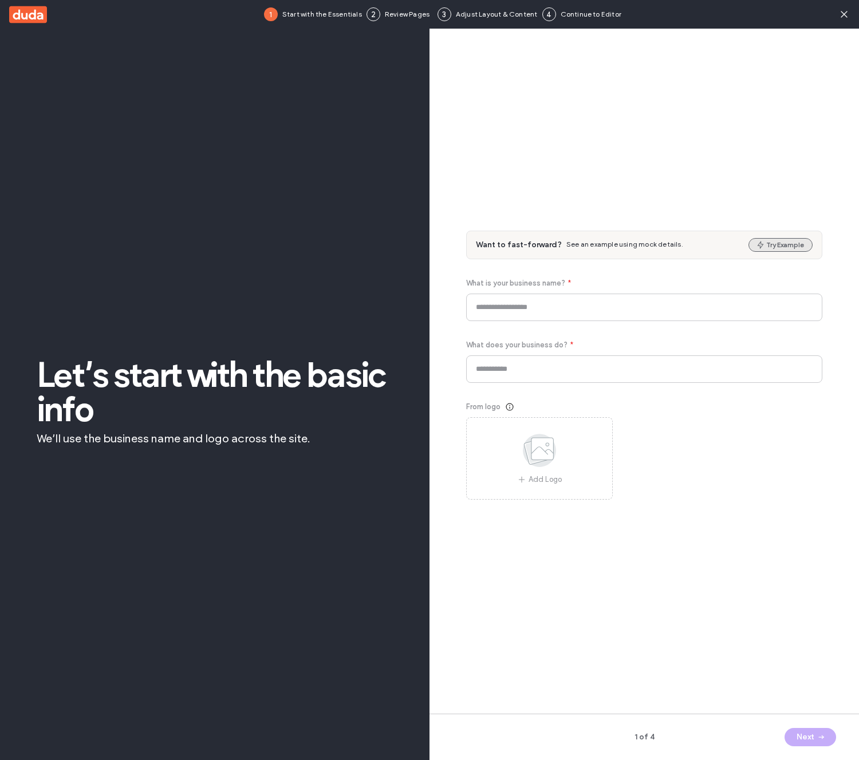
click at [794, 242] on button "Try Example" at bounding box center [780, 245] width 64 height 14
type input "*******"
type input "**********"
click at [815, 736] on span "button" at bounding box center [819, 737] width 11 height 17
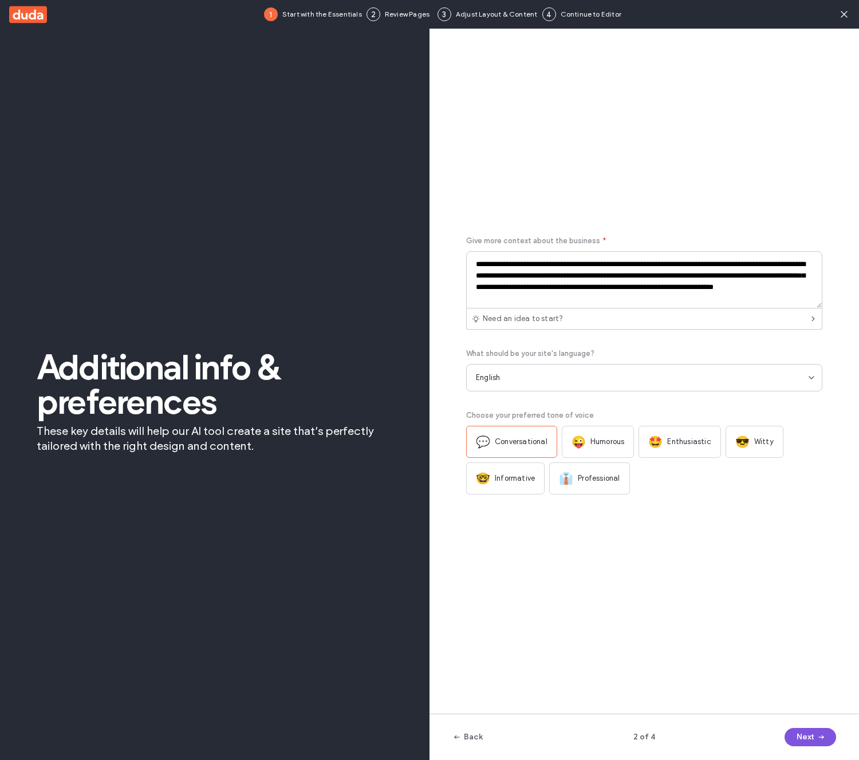
click at [815, 736] on span "button" at bounding box center [819, 737] width 11 height 17
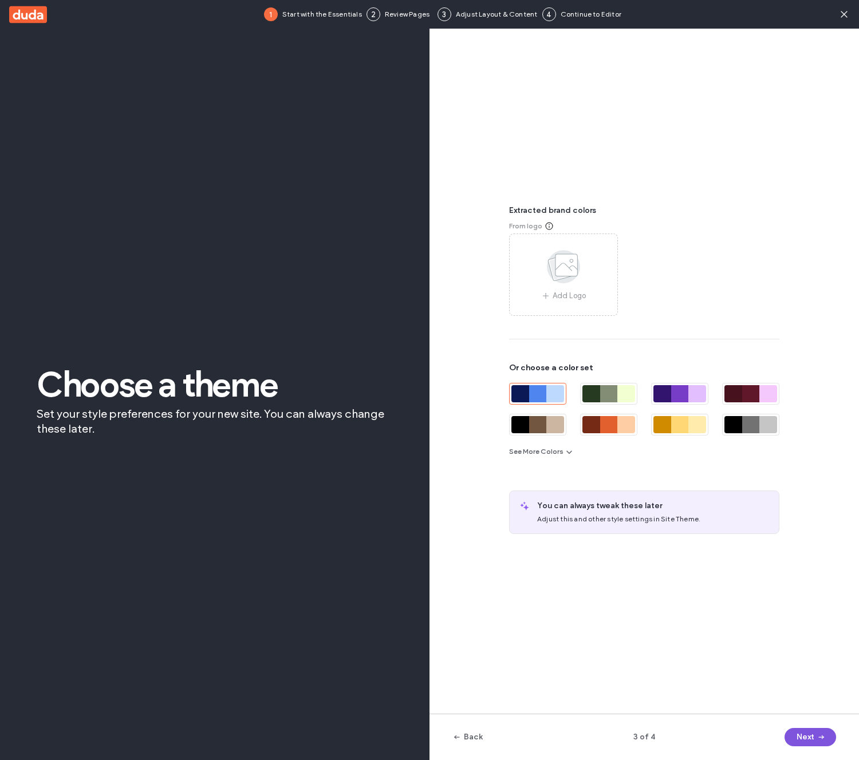
click at [815, 736] on span "button" at bounding box center [819, 737] width 11 height 17
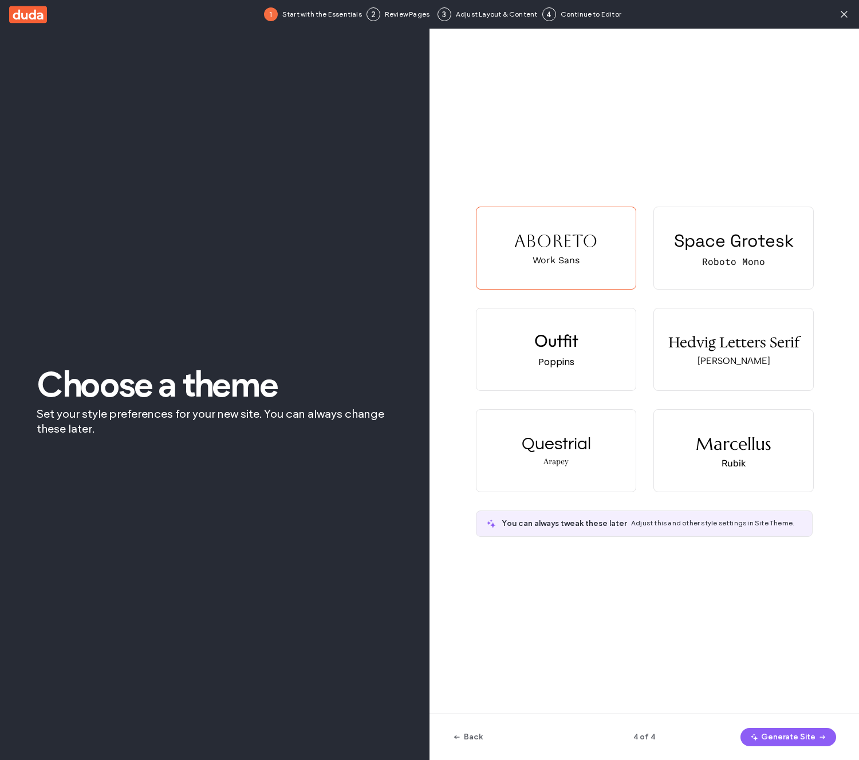
click at [815, 736] on span "button" at bounding box center [820, 737] width 11 height 17
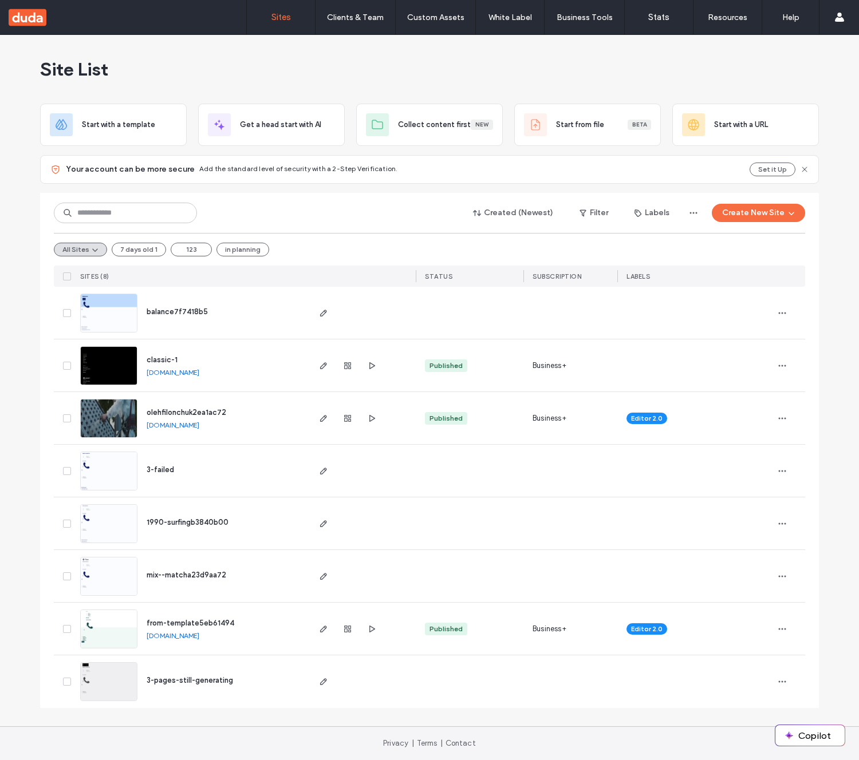
click at [169, 309] on span "balance7f7418b5" at bounding box center [177, 312] width 61 height 9
click at [750, 338] on div "Delete Site" at bounding box center [740, 343] width 102 height 22
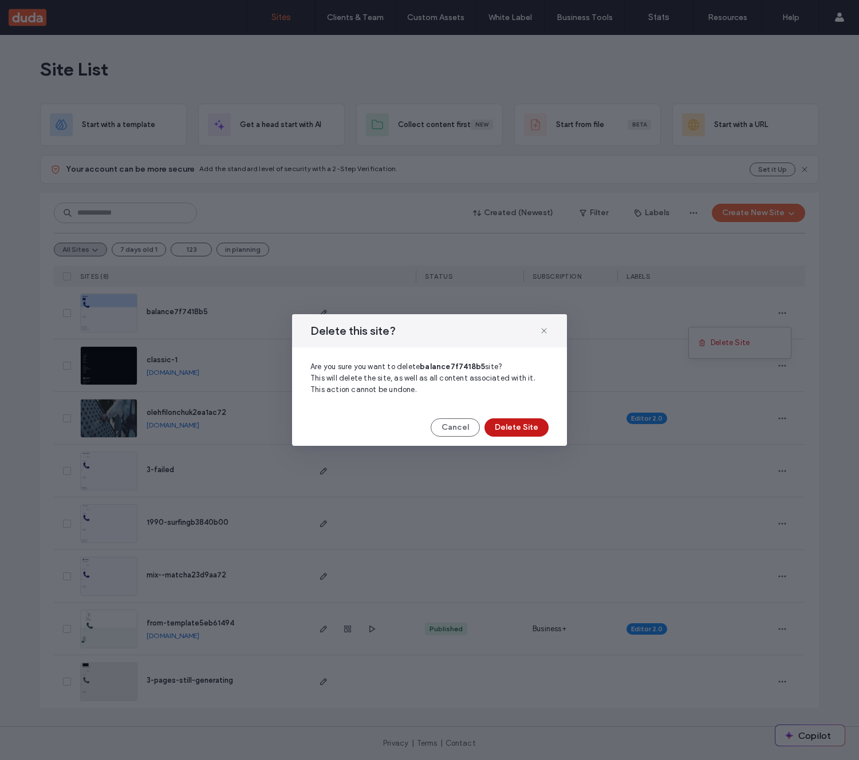
click at [538, 429] on button "Delete Site" at bounding box center [516, 428] width 64 height 18
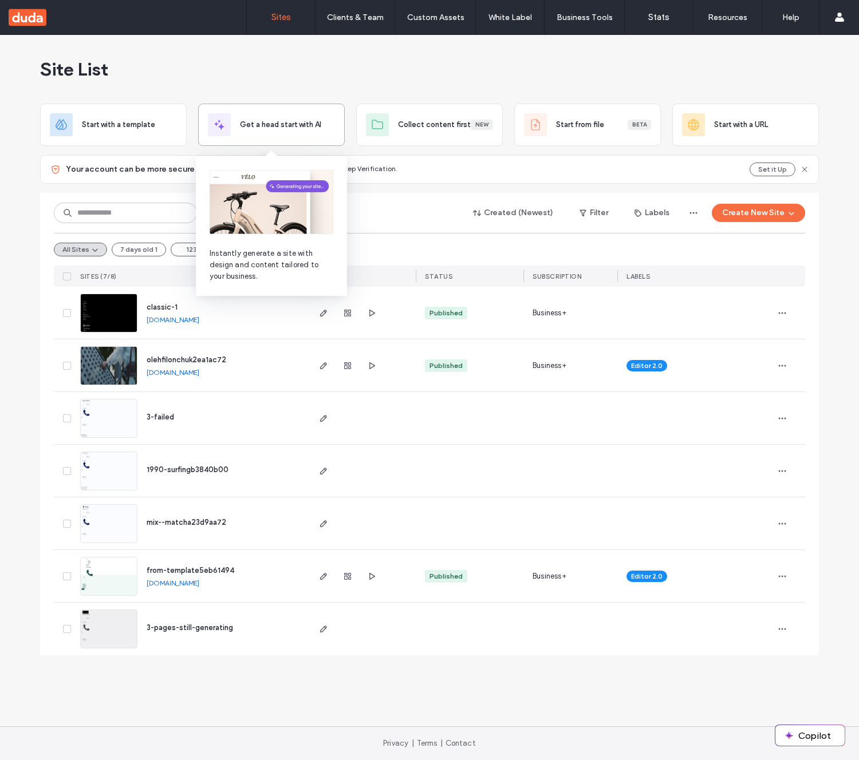
click at [313, 129] on span "Get a head start with AI" at bounding box center [280, 124] width 81 height 11
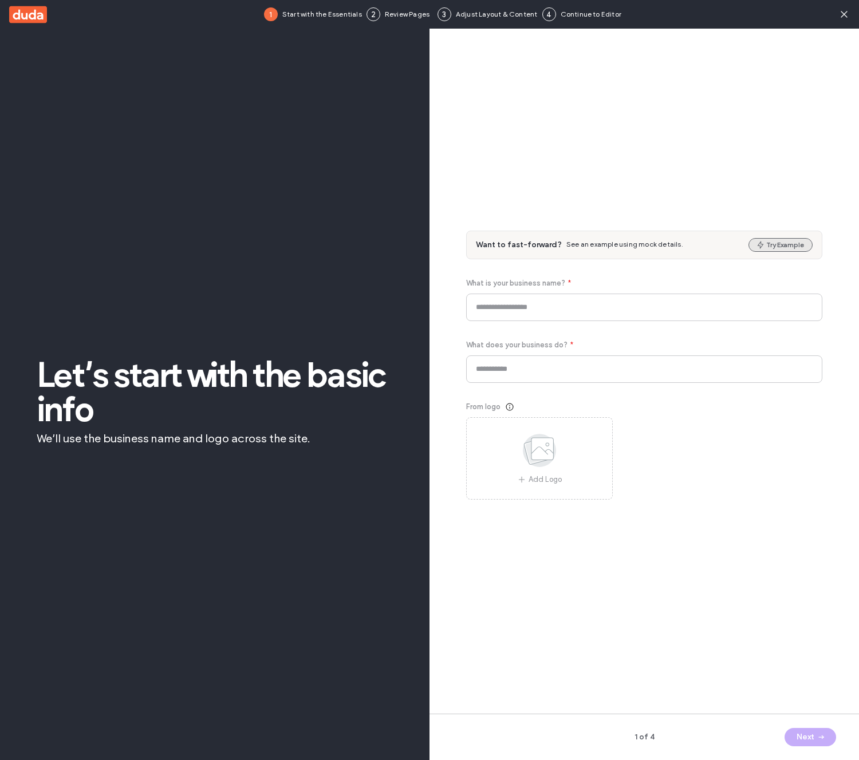
click at [802, 247] on button "Try Example" at bounding box center [780, 245] width 64 height 14
type input "**********"
type input "******"
click at [813, 739] on button "Next" at bounding box center [811, 737] width 52 height 18
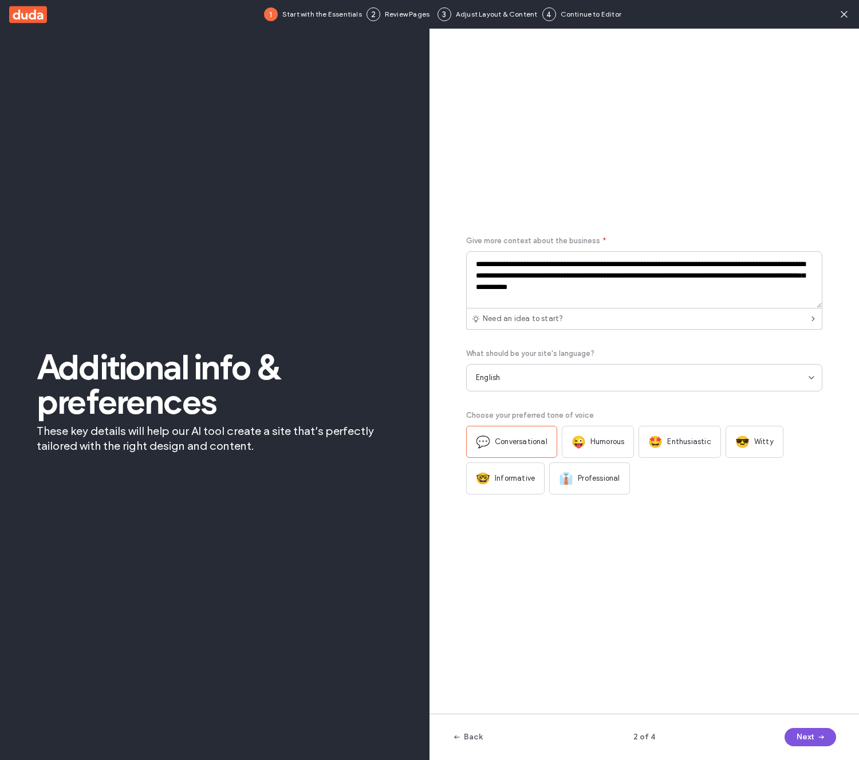
click at [813, 739] on button "Next" at bounding box center [811, 737] width 52 height 18
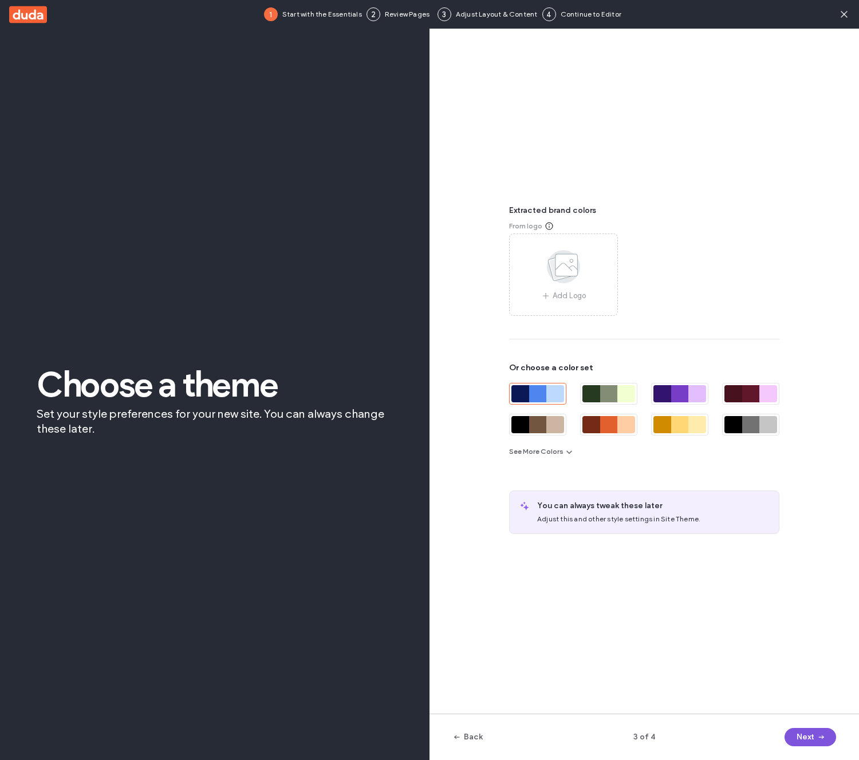
click at [813, 739] on button "Next" at bounding box center [811, 737] width 52 height 18
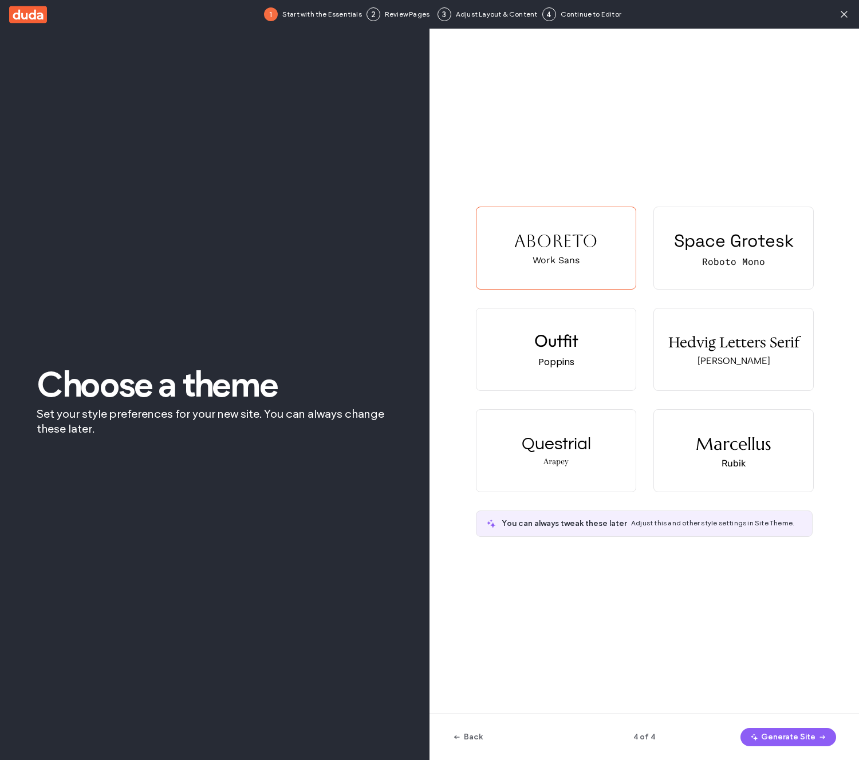
click at [813, 739] on button "Generate Site" at bounding box center [788, 737] width 96 height 18
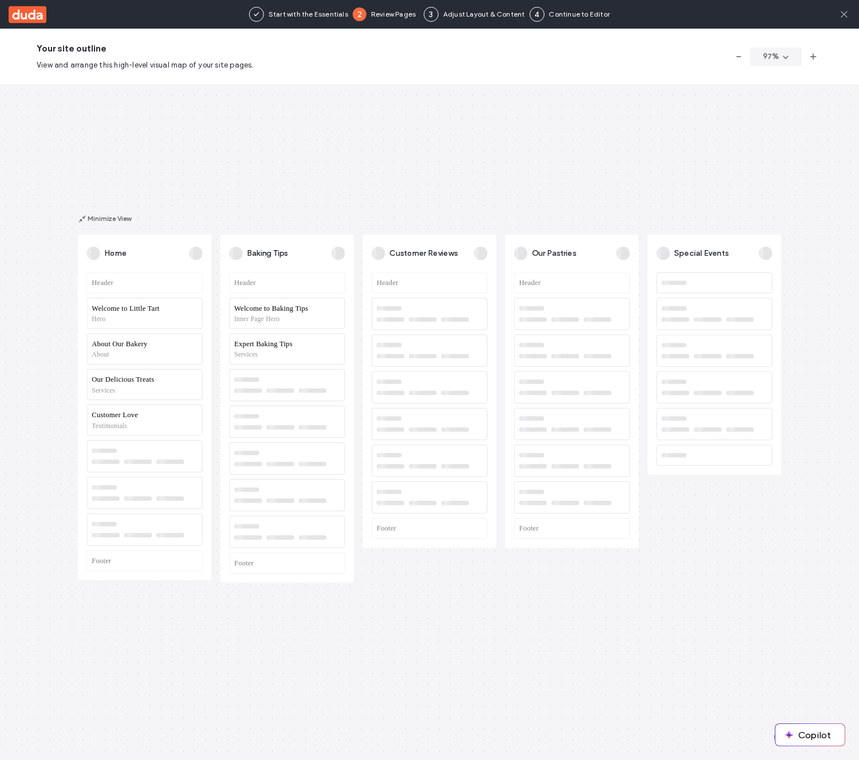
click at [846, 13] on icon at bounding box center [843, 14] width 11 height 11
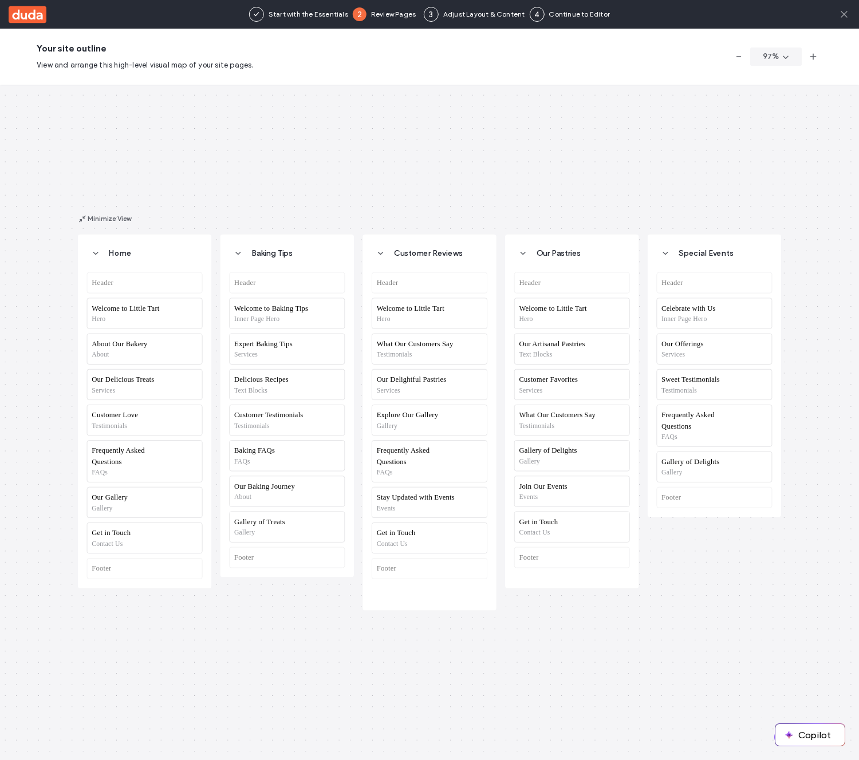
click at [840, 13] on icon at bounding box center [843, 14] width 11 height 11
click at [36, 21] on use at bounding box center [28, 14] width 38 height 17
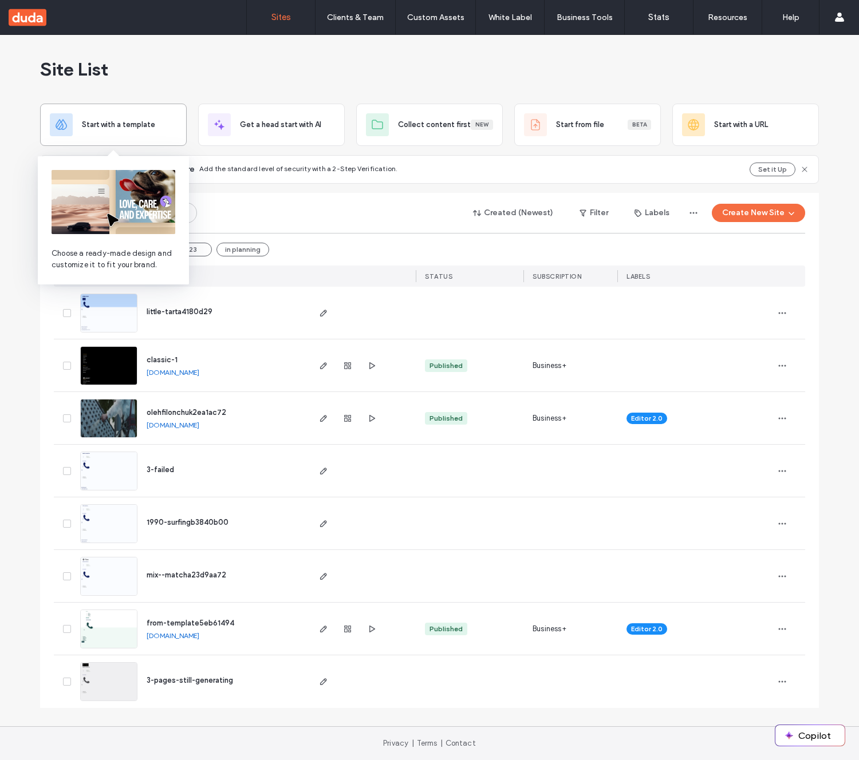
click at [163, 127] on div "Start with a template" at bounding box center [129, 124] width 95 height 11
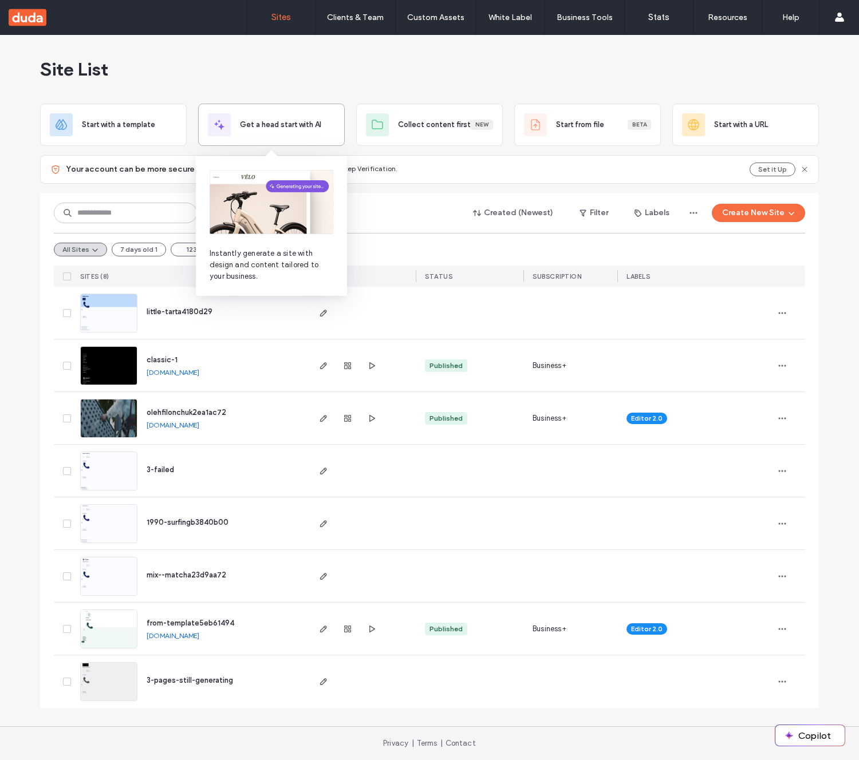
click at [246, 123] on span "Get a head start with AI" at bounding box center [280, 124] width 81 height 11
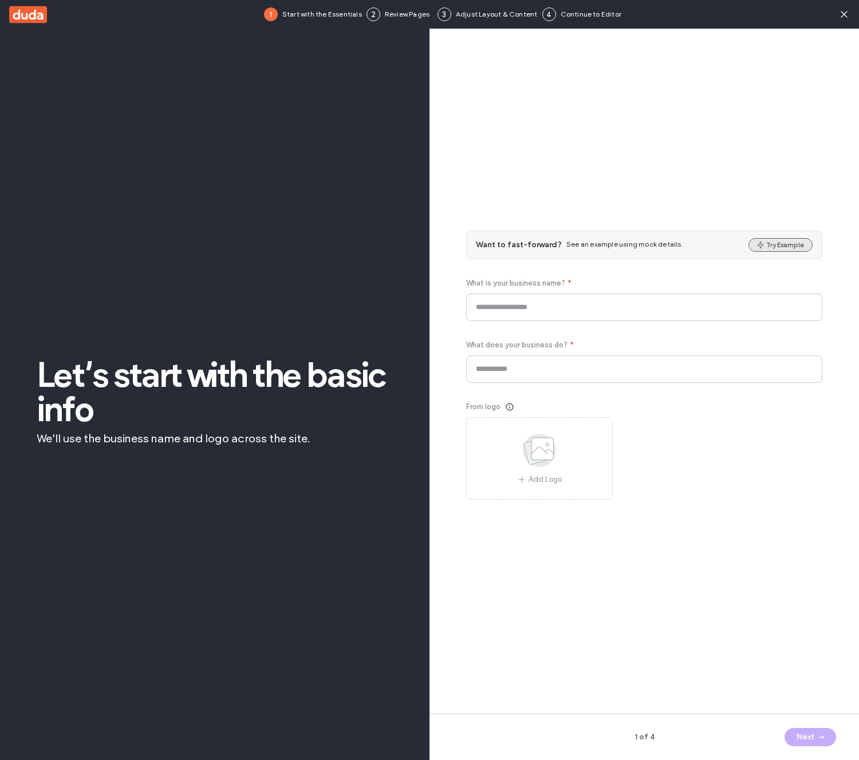
click at [778, 238] on button "Try Example" at bounding box center [780, 245] width 64 height 14
type input "**********"
click at [820, 730] on span "button" at bounding box center [819, 737] width 11 height 17
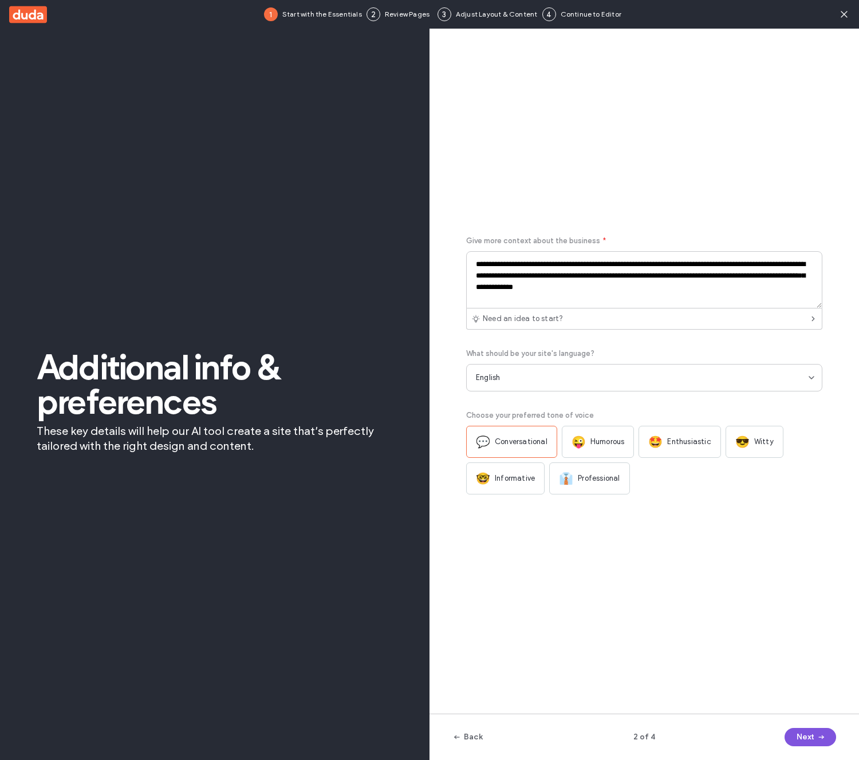
click at [820, 733] on icon "button" at bounding box center [821, 737] width 9 height 9
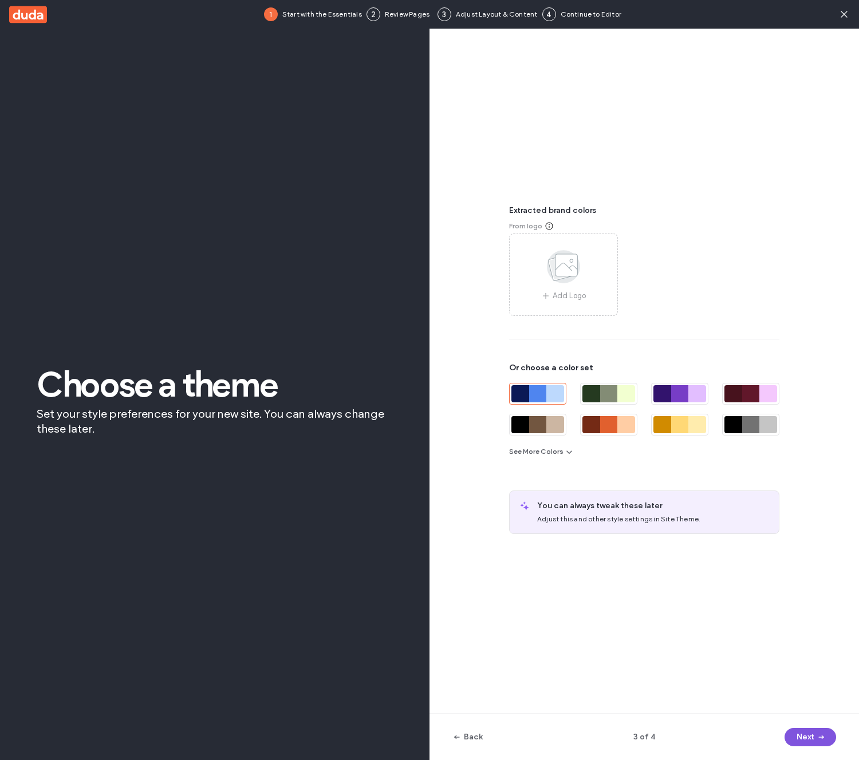
click at [820, 733] on icon "button" at bounding box center [821, 737] width 9 height 9
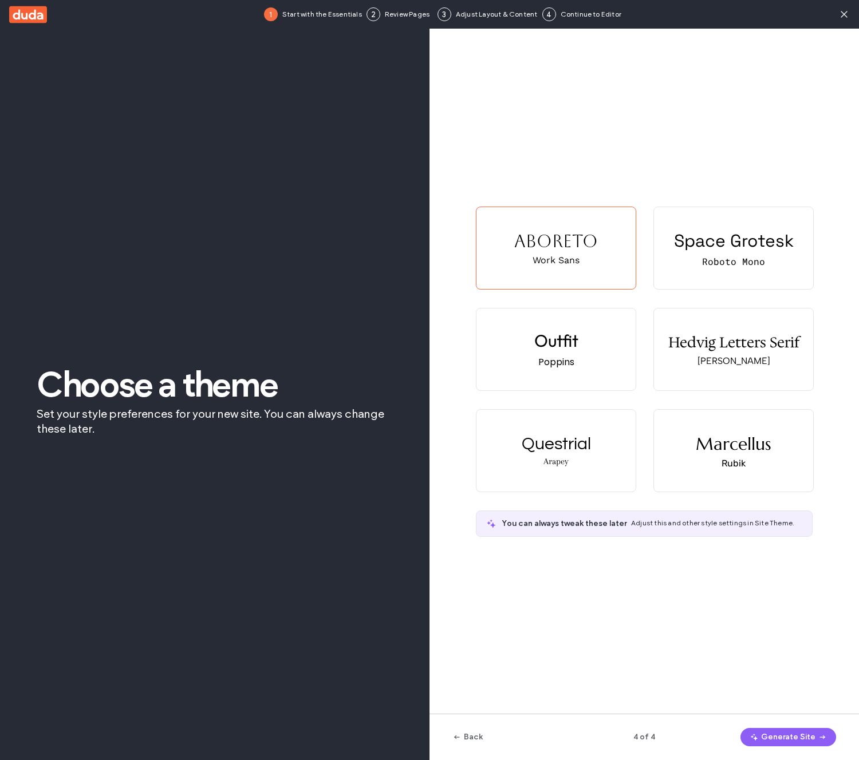
click at [820, 733] on icon "button" at bounding box center [822, 737] width 9 height 9
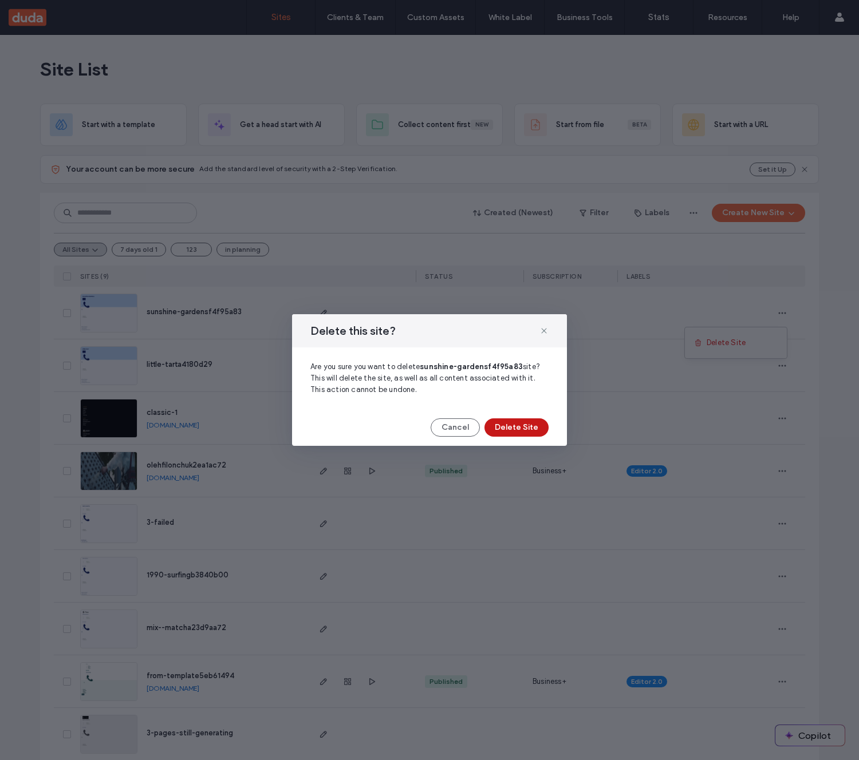
click at [524, 429] on button "Delete Site" at bounding box center [516, 428] width 64 height 18
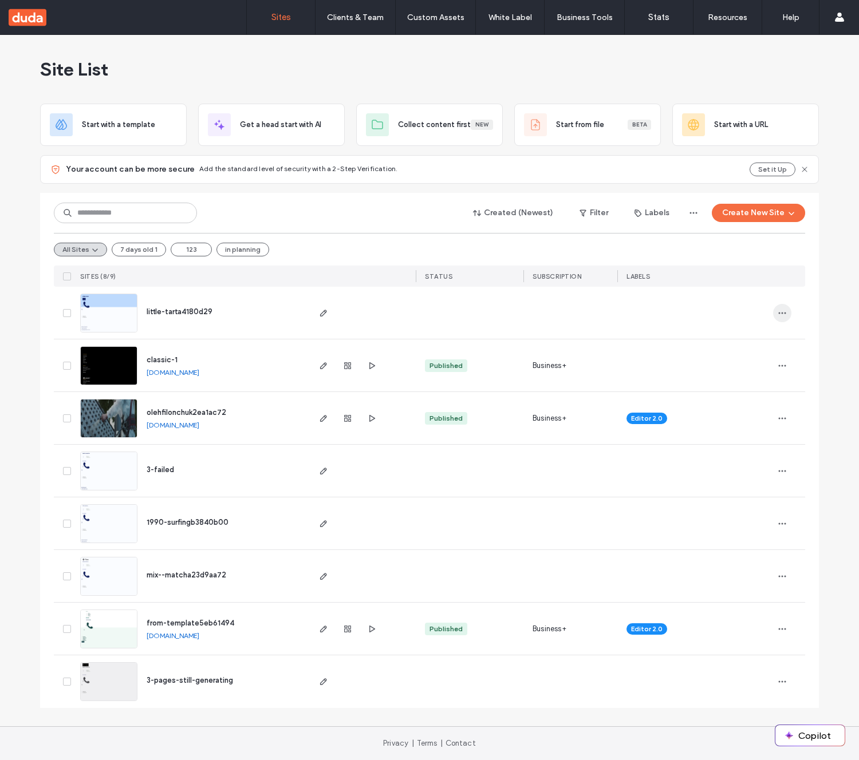
click at [782, 314] on icon "button" at bounding box center [782, 313] width 9 height 9
click at [722, 340] on span "Delete Site" at bounding box center [730, 342] width 39 height 11
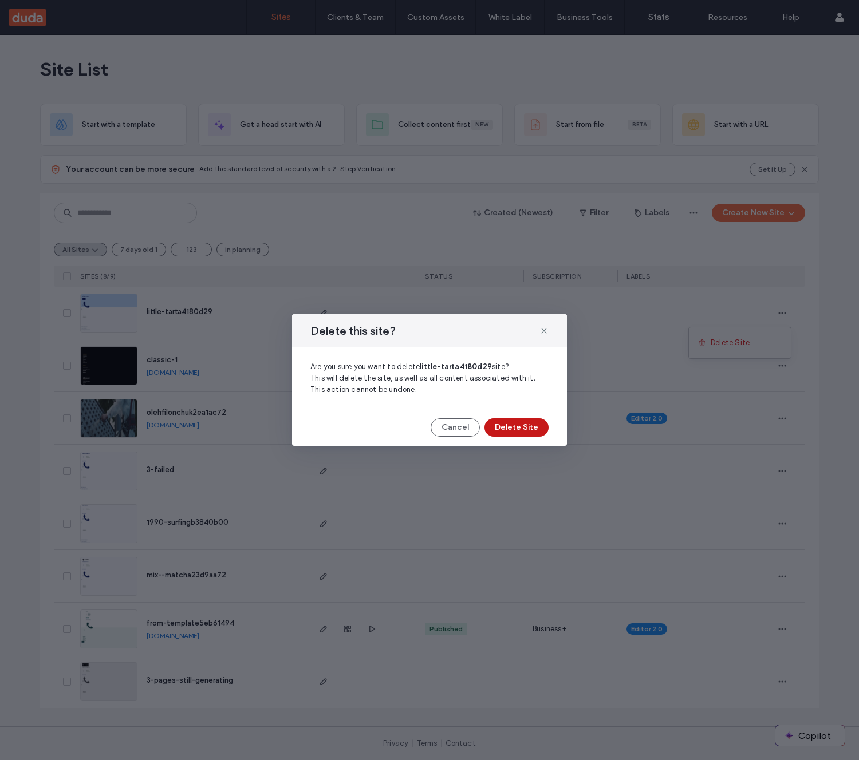
click at [536, 419] on button "Delete Site" at bounding box center [516, 428] width 64 height 18
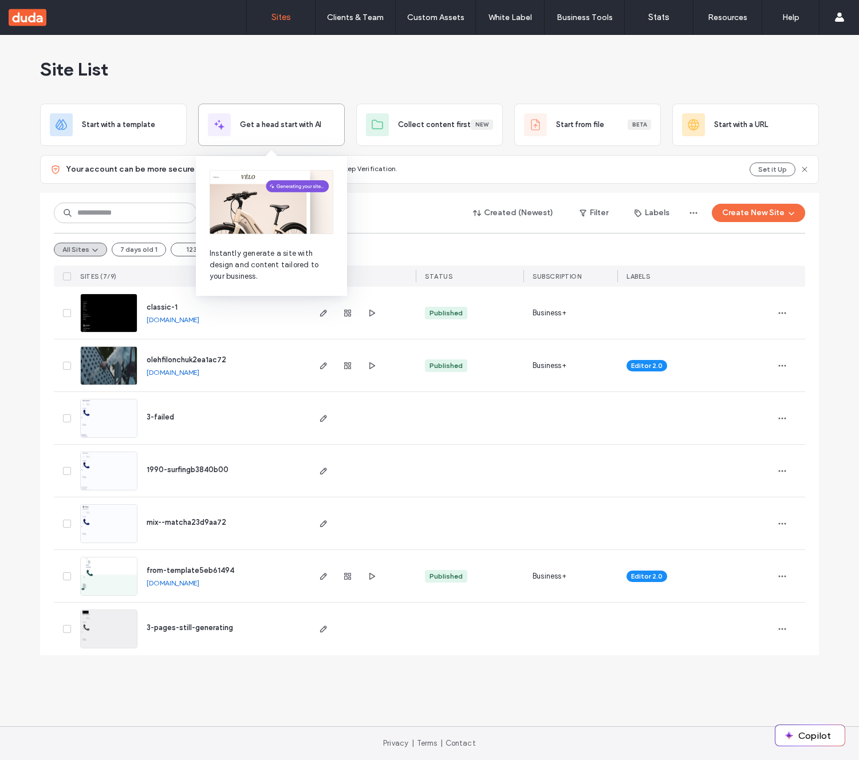
click at [285, 132] on div "Get a head start with AI" at bounding box center [271, 124] width 127 height 23
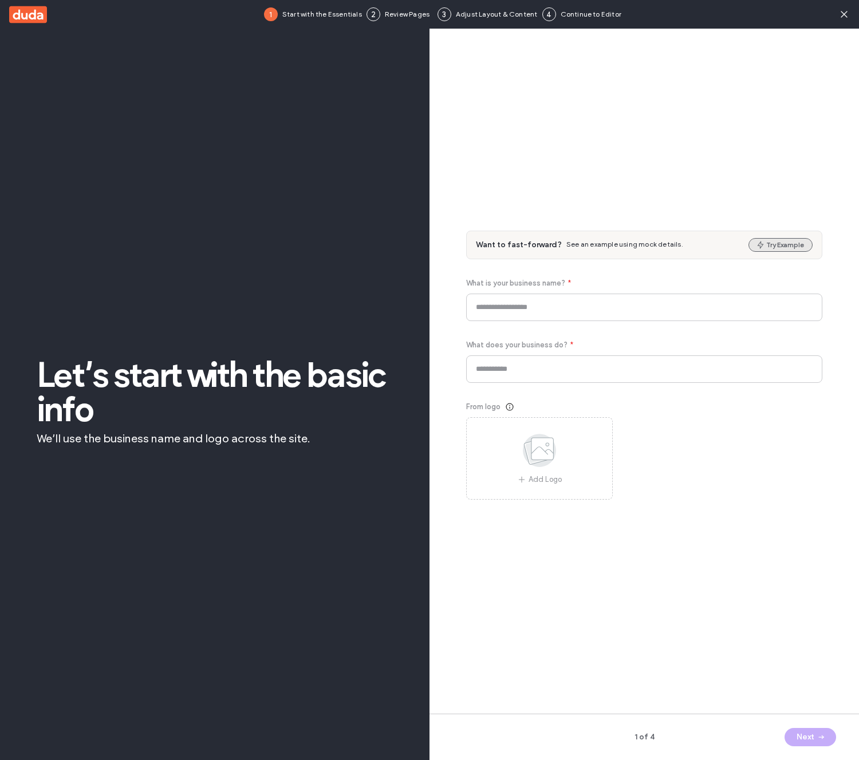
click at [782, 246] on button "Try Example" at bounding box center [780, 245] width 64 height 14
type input "*******"
type input "**********"
click at [812, 736] on button "Next" at bounding box center [811, 737] width 52 height 18
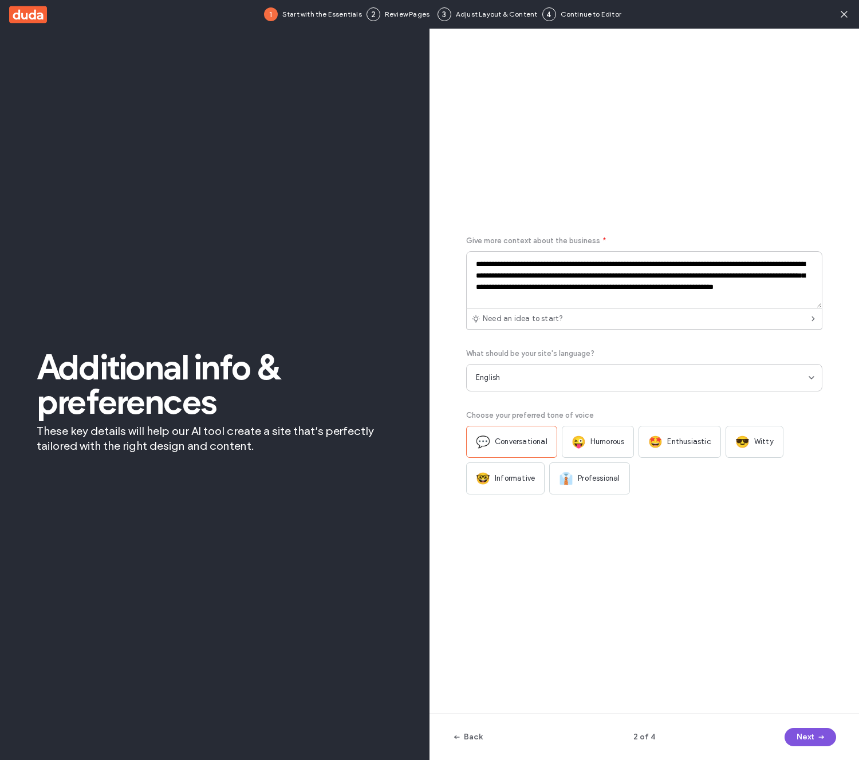
click at [812, 736] on button "Next" at bounding box center [811, 737] width 52 height 18
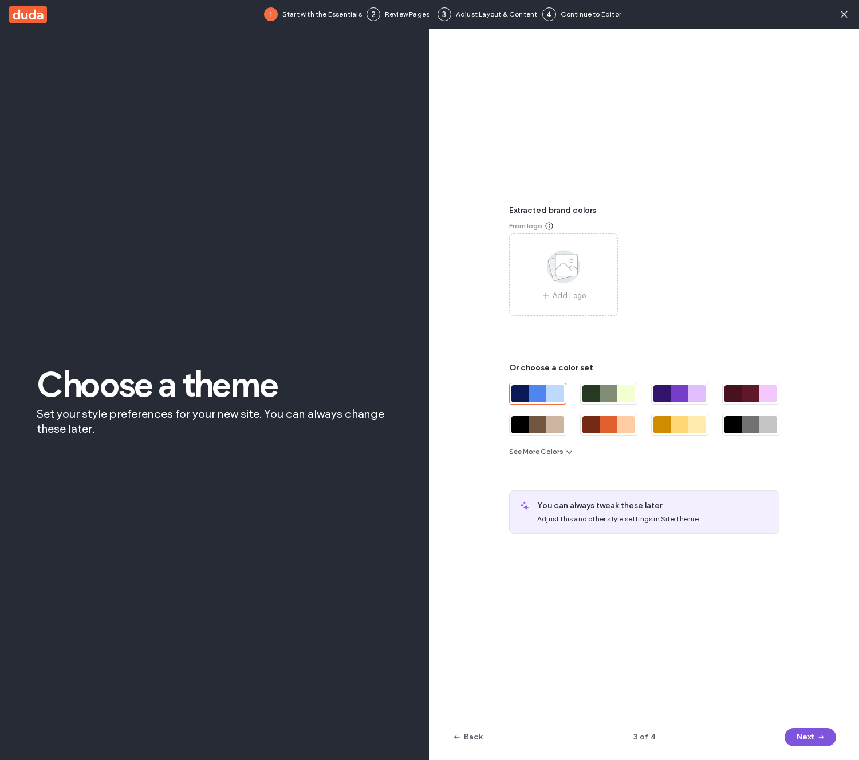
click at [812, 736] on button "Next" at bounding box center [811, 737] width 52 height 18
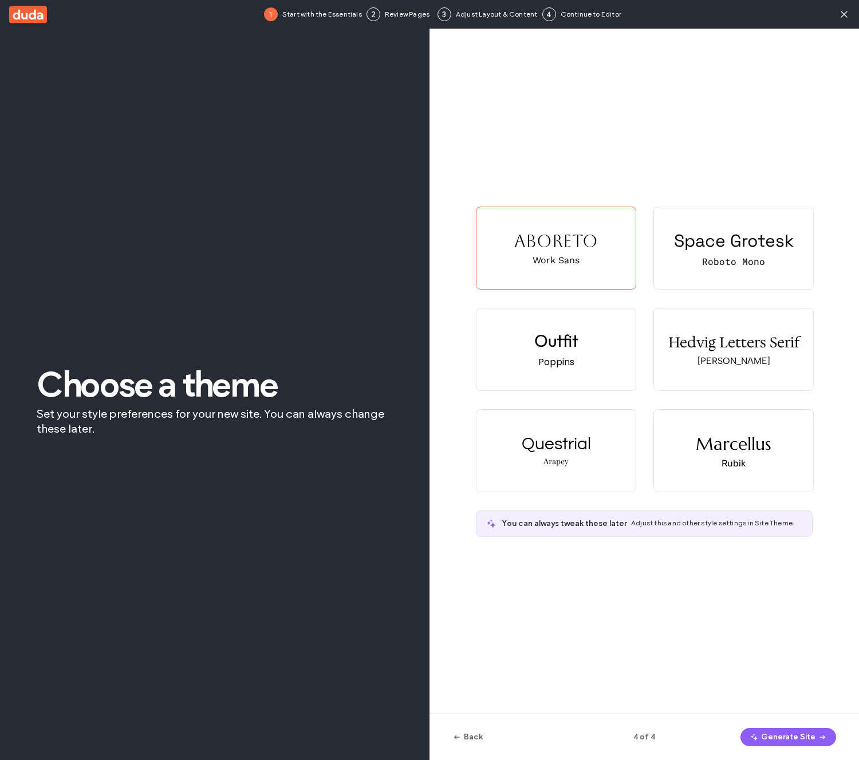
click at [812, 736] on button "Generate Site" at bounding box center [788, 737] width 96 height 18
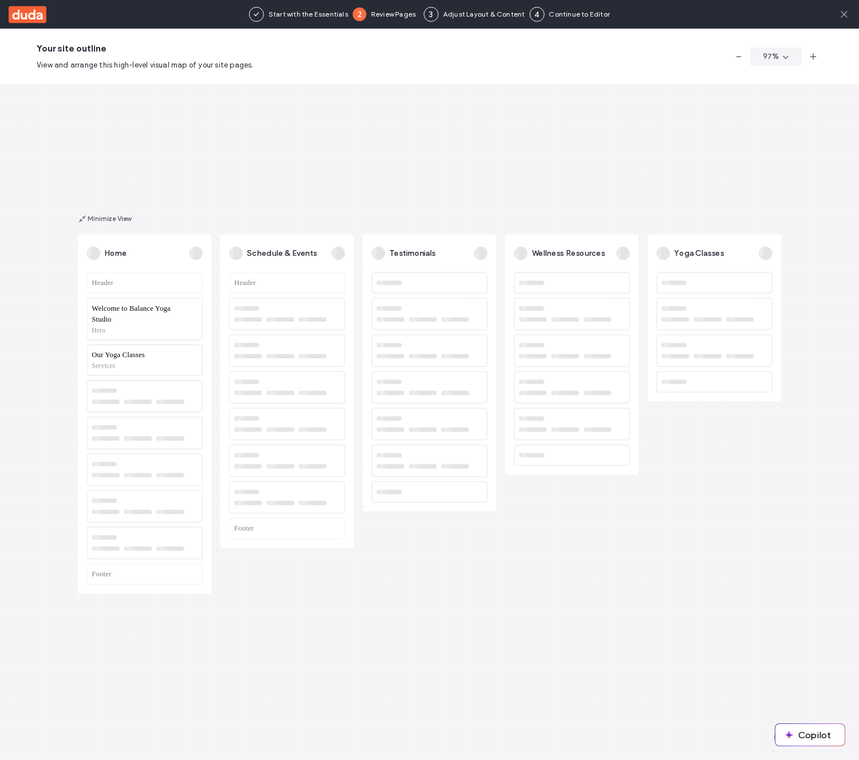
click at [842, 16] on use at bounding box center [844, 14] width 6 height 6
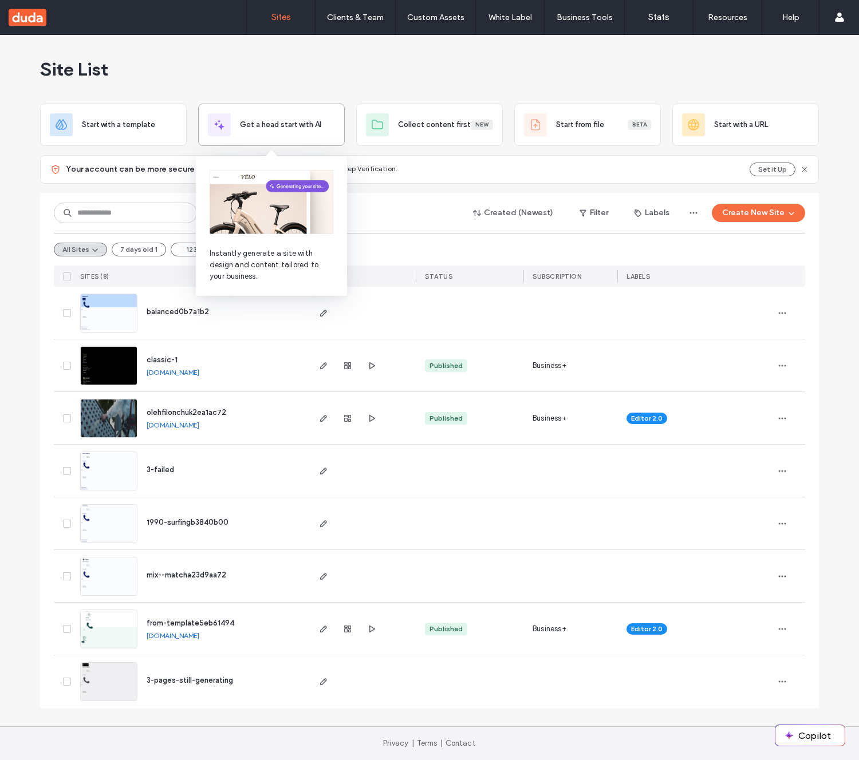
click at [286, 126] on span "Get a head start with AI" at bounding box center [280, 124] width 81 height 11
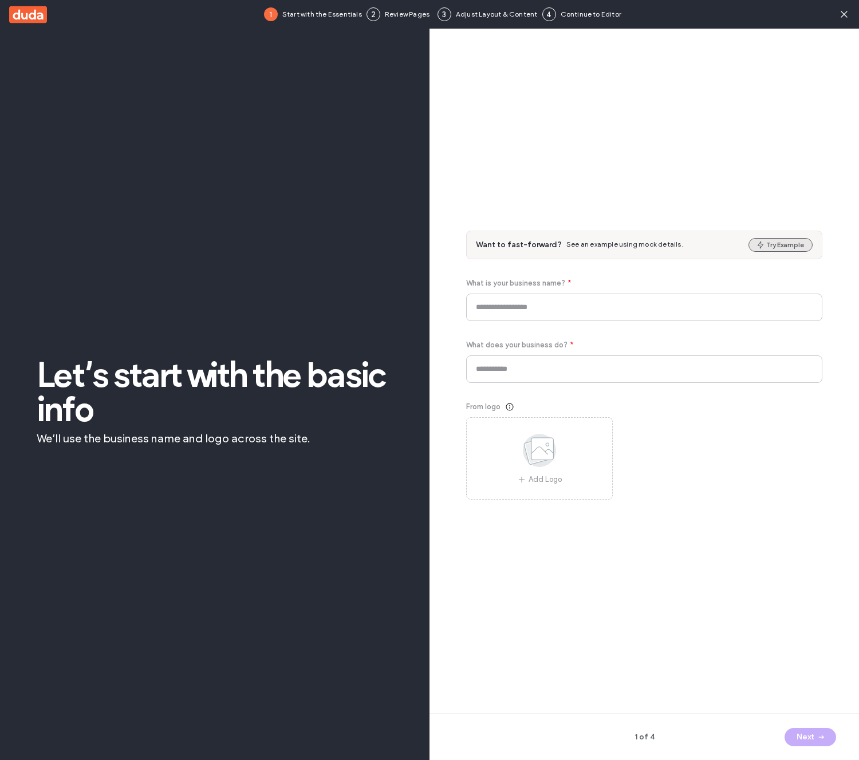
click at [785, 247] on button "Try Example" at bounding box center [780, 245] width 64 height 14
type input "**********"
click at [816, 744] on span "button" at bounding box center [819, 737] width 11 height 17
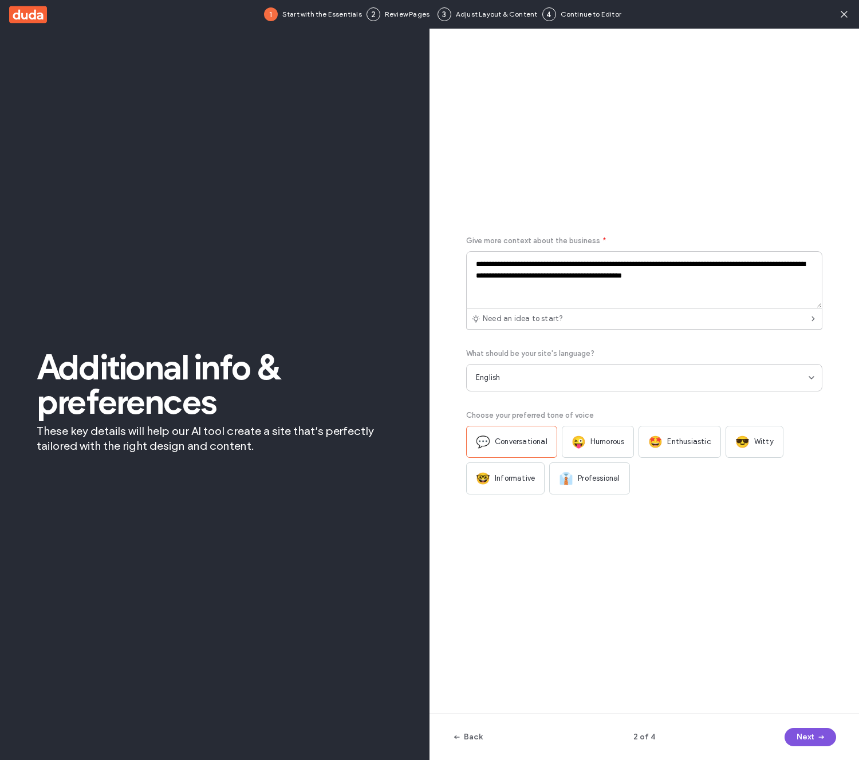
click at [817, 741] on icon "button" at bounding box center [821, 737] width 9 height 9
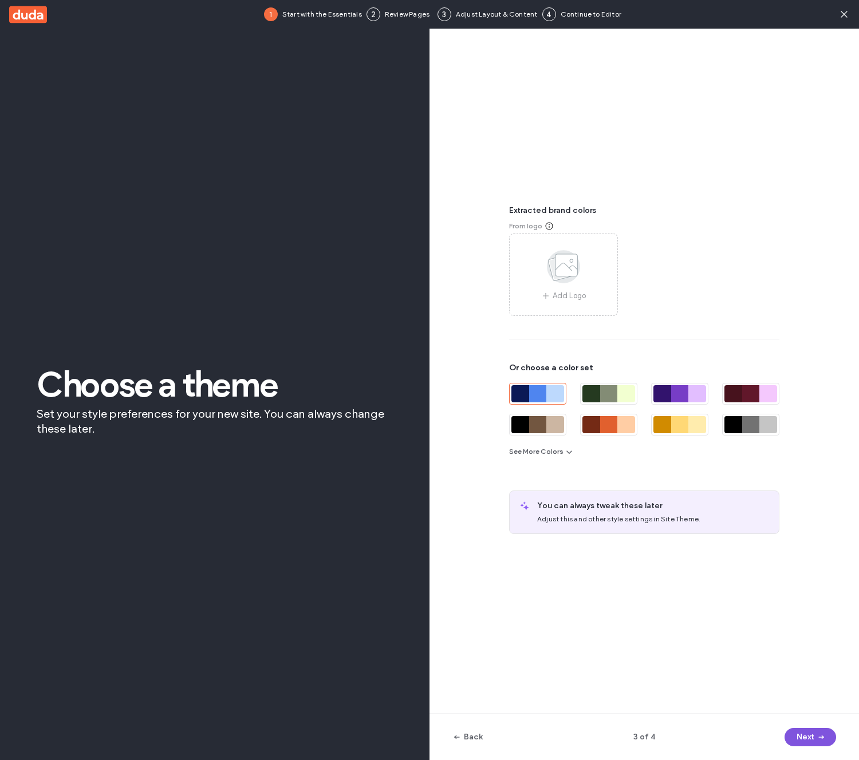
click at [817, 741] on icon "button" at bounding box center [821, 737] width 9 height 9
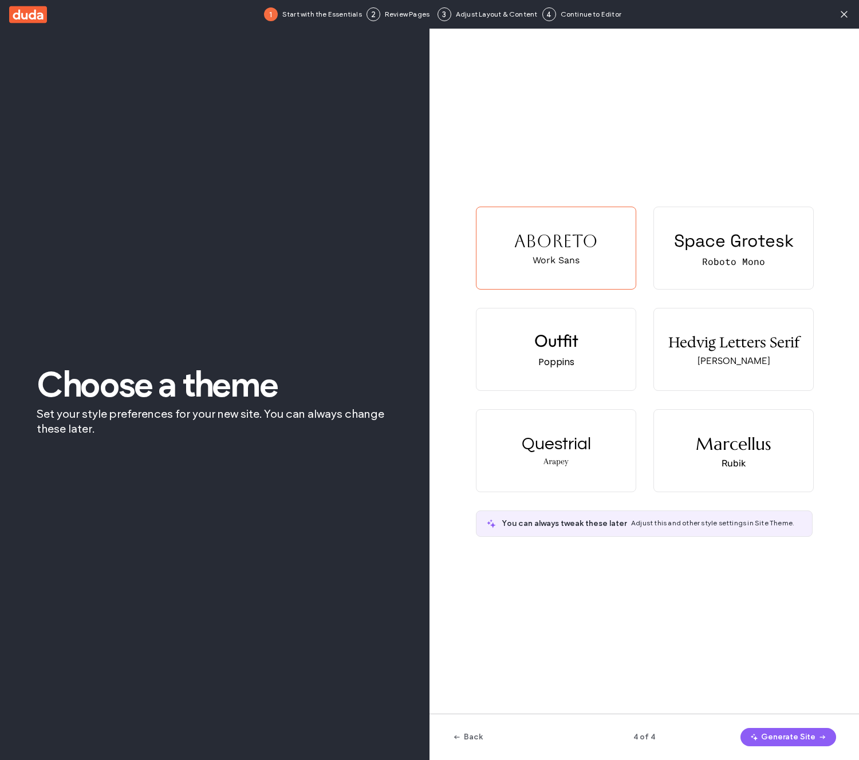
click at [816, 741] on span "button" at bounding box center [820, 737] width 11 height 17
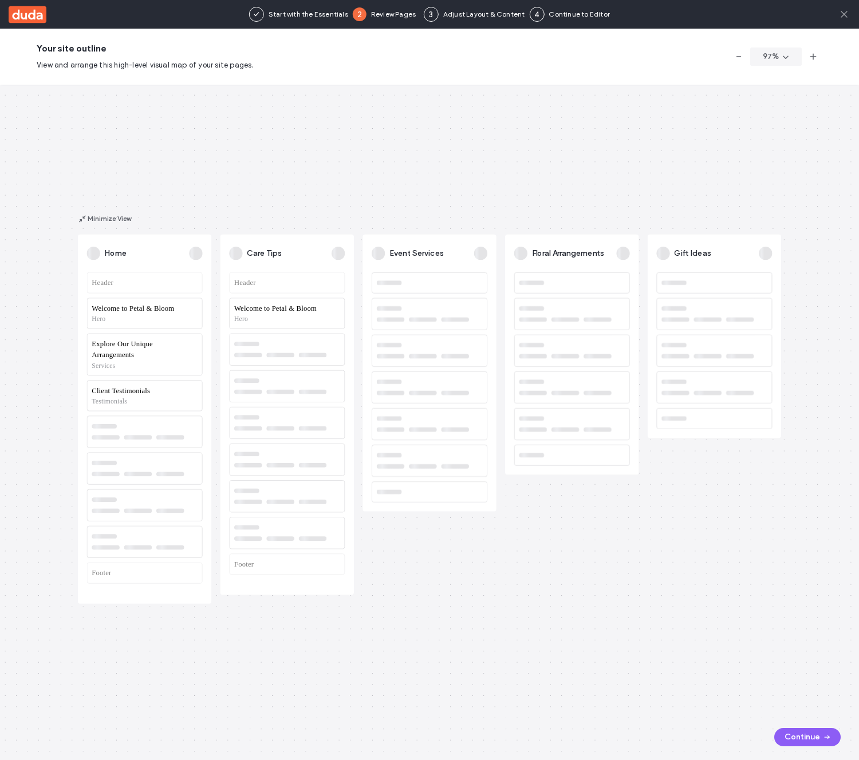
click at [846, 14] on icon at bounding box center [843, 14] width 11 height 11
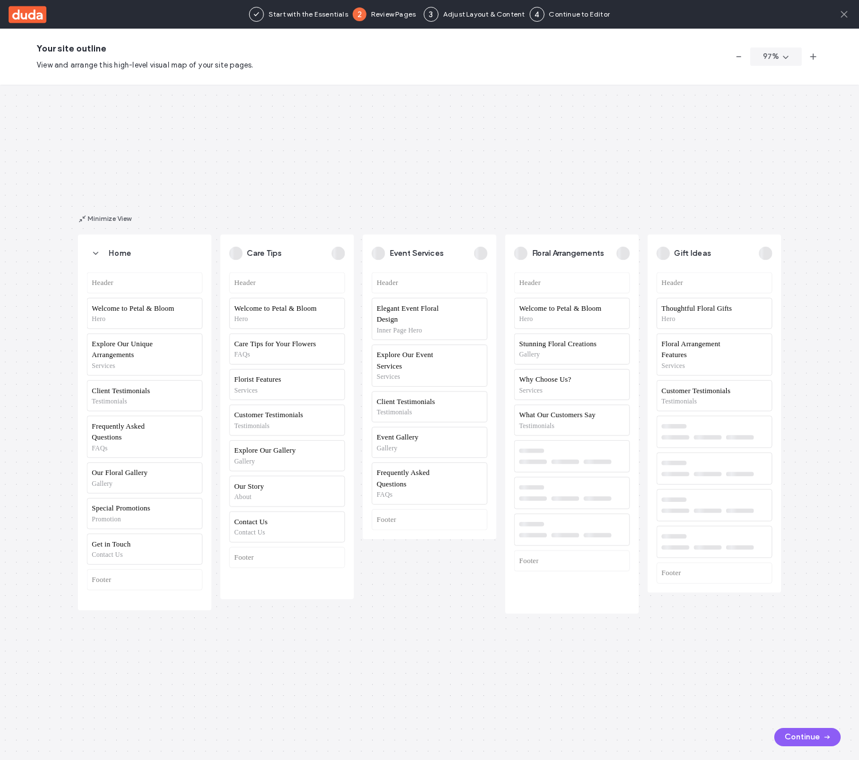
click at [846, 15] on icon at bounding box center [843, 14] width 11 height 11
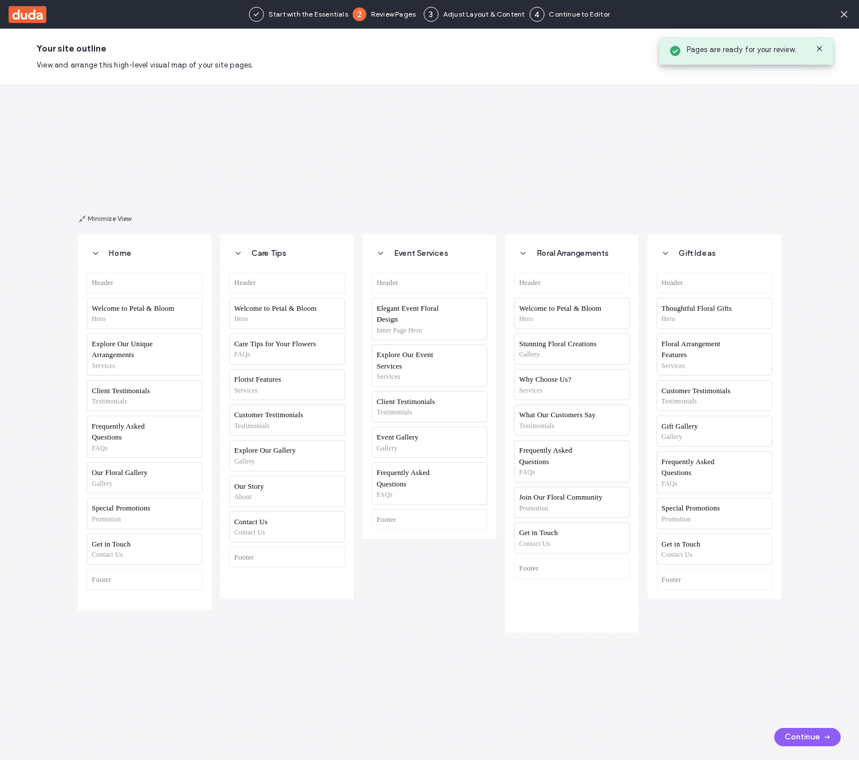
click at [850, 16] on div "Start with the Essentials 2 Review Pages 3 Adjust Layout & Content 4 Continue t…" at bounding box center [491, 14] width 735 height 29
click at [843, 19] on icon at bounding box center [843, 14] width 11 height 11
click at [843, 15] on use at bounding box center [844, 14] width 6 height 6
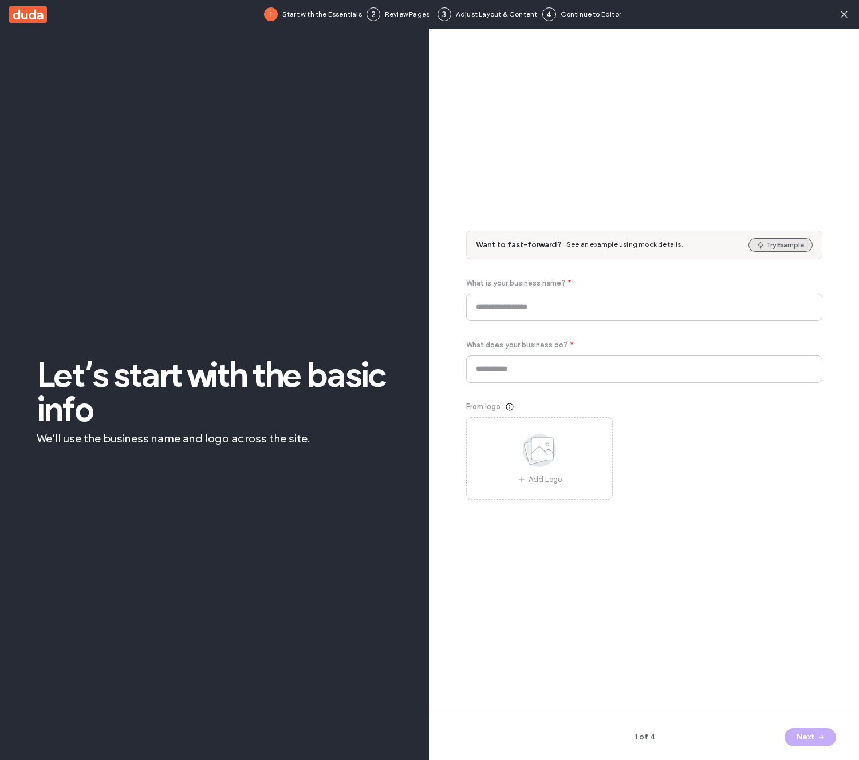
click at [781, 247] on button "Try Example" at bounding box center [780, 245] width 64 height 14
type input "*******"
type input "**********"
click at [825, 734] on icon "button" at bounding box center [821, 737] width 9 height 9
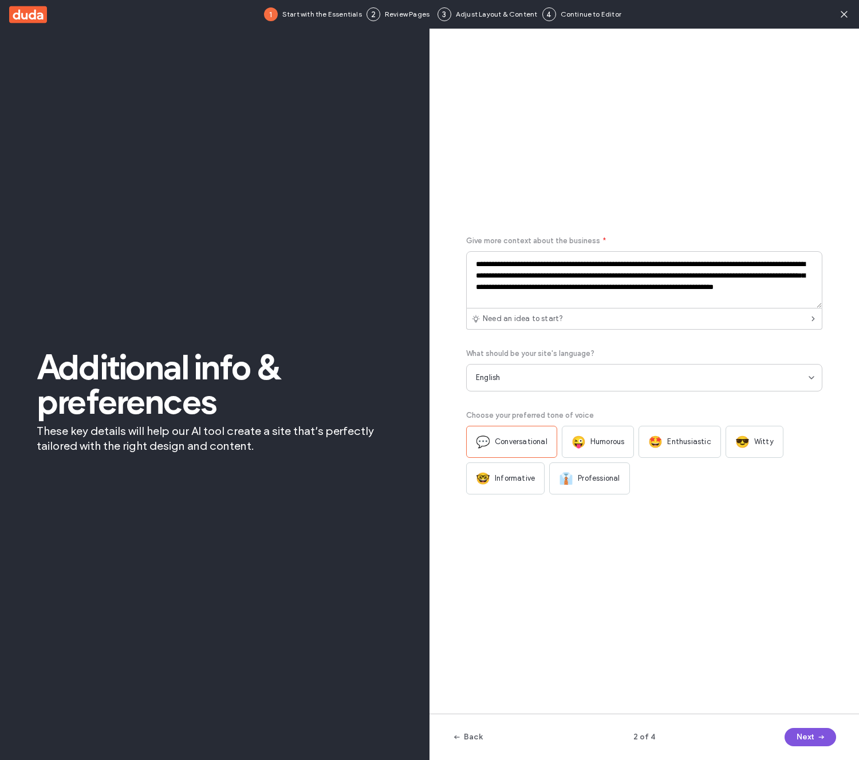
click at [823, 735] on icon "button" at bounding box center [821, 737] width 9 height 9
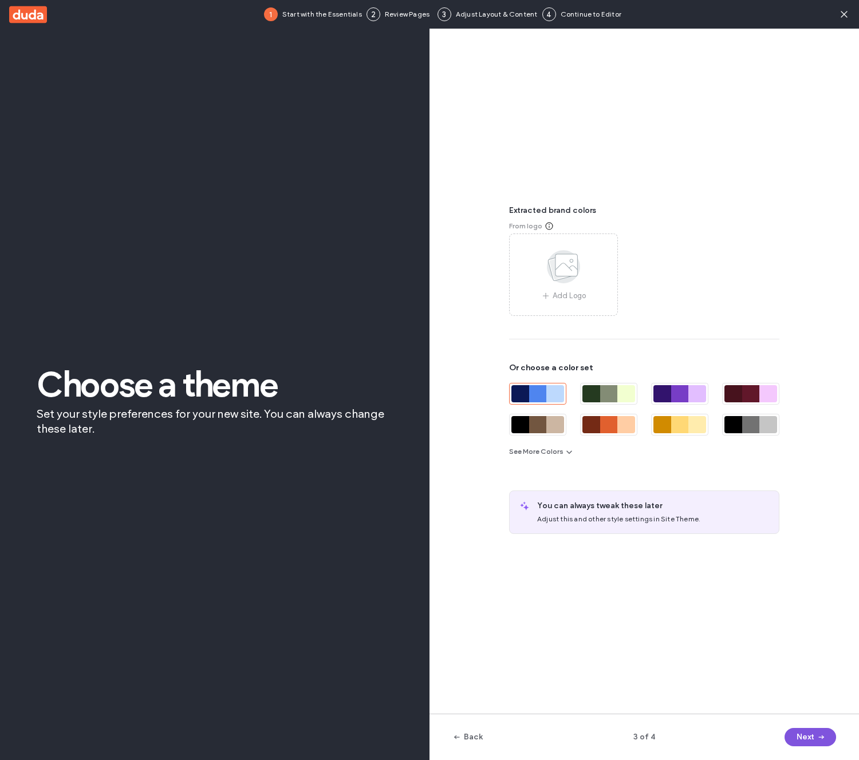
click at [822, 738] on use "button" at bounding box center [820, 738] width 5 height 4
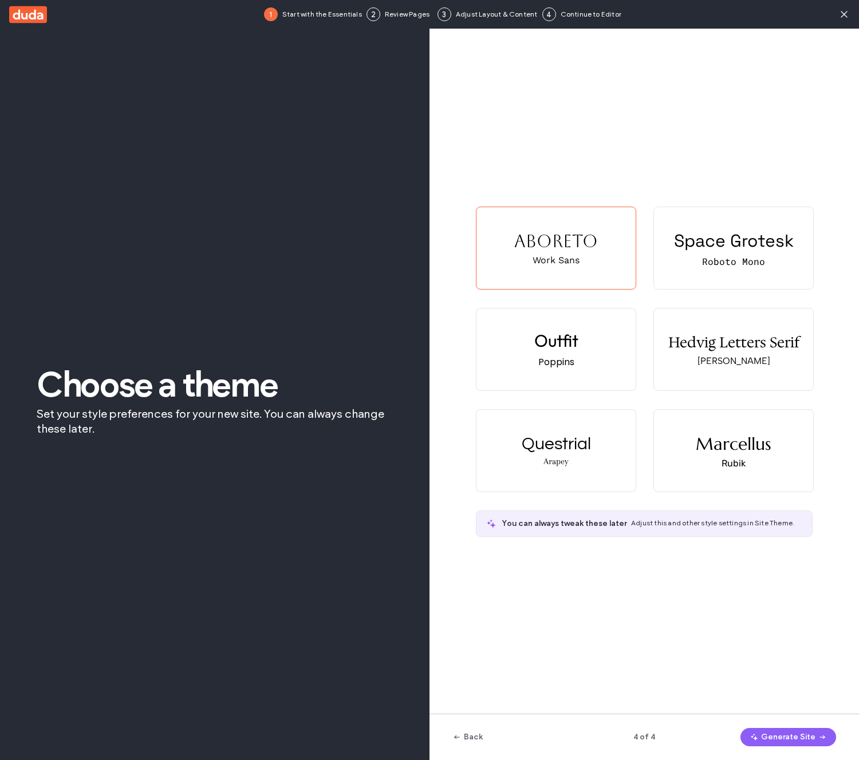
click at [822, 738] on use "button" at bounding box center [821, 738] width 5 height 4
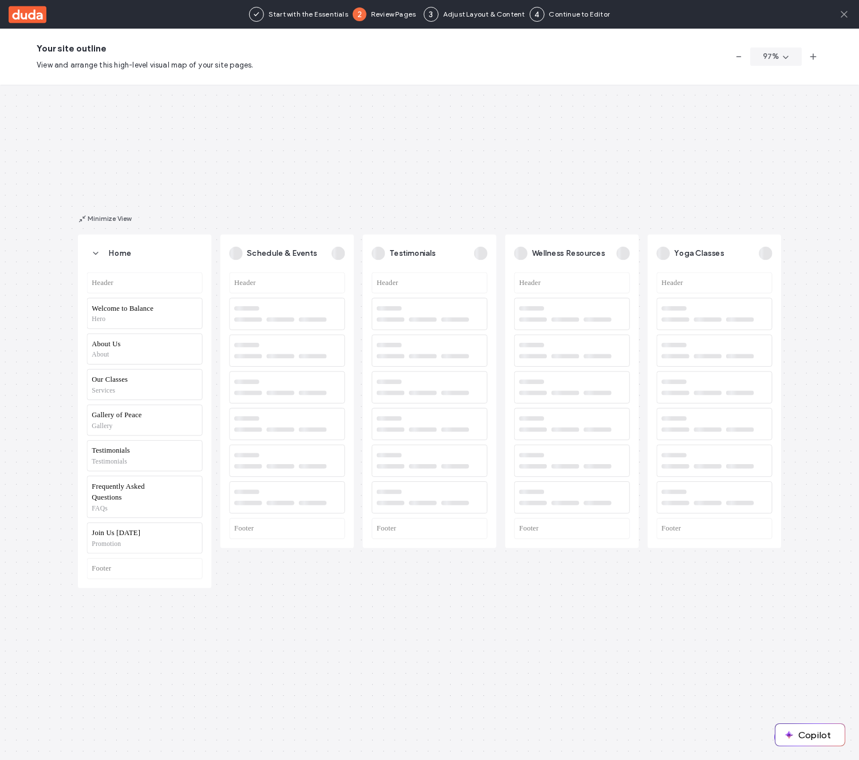
click at [841, 15] on icon at bounding box center [843, 14] width 11 height 11
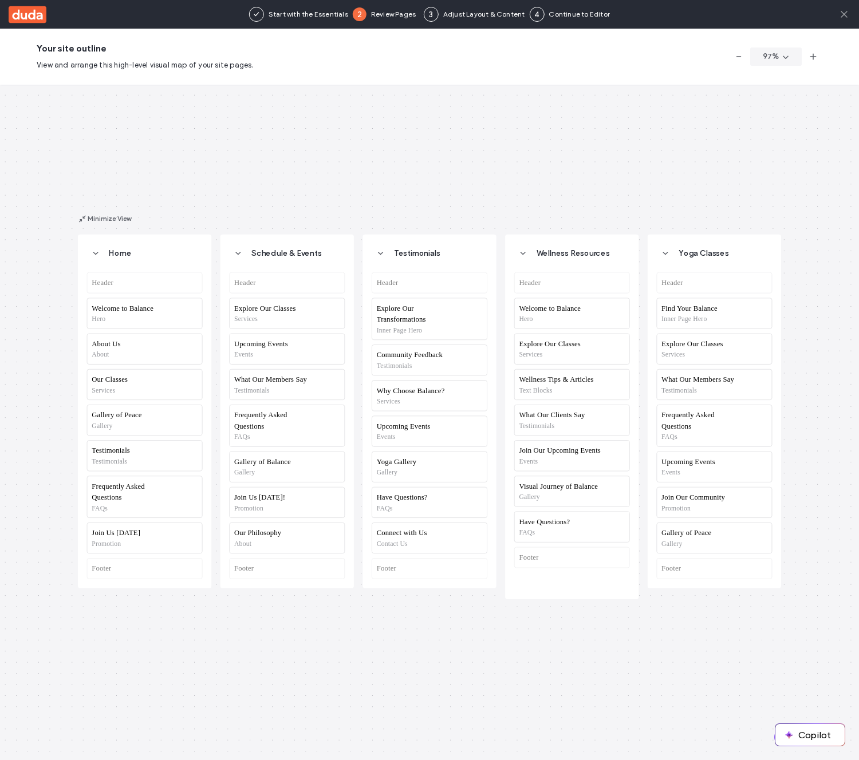
click at [846, 15] on icon at bounding box center [843, 14] width 11 height 11
click at [845, 17] on icon at bounding box center [843, 14] width 11 height 11
click at [846, 13] on icon at bounding box center [843, 14] width 11 height 11
